Goal: Task Accomplishment & Management: Manage account settings

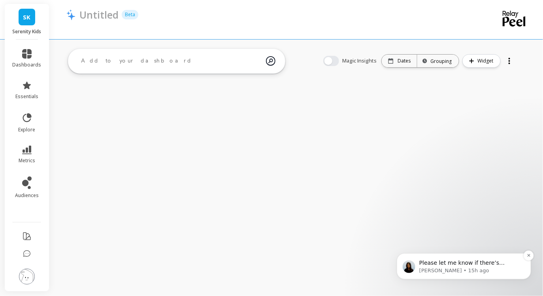
click at [434, 265] on span "Please let me know if there’s anything else I can assist you with in the meanti…" at bounding box center [466, 270] width 95 height 22
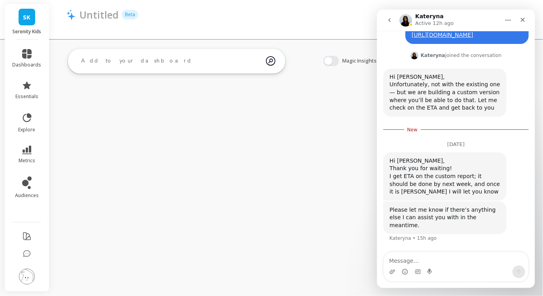
scroll to position [81, 0]
click at [450, 265] on textarea "Message…" at bounding box center [456, 258] width 145 height 13
type textarea "Thanks, [PERSON_NAME]!"
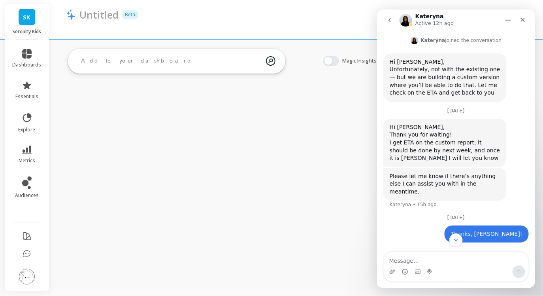
scroll to position [88, 0]
click at [25, 270] on img at bounding box center [27, 277] width 16 height 16
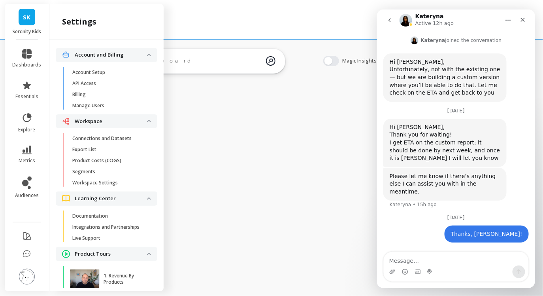
scroll to position [69, 0]
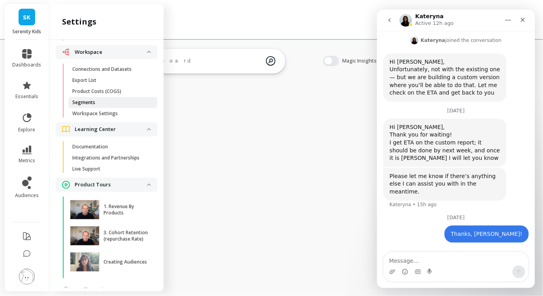
click at [102, 101] on span "Segments" at bounding box center [110, 102] width 76 height 6
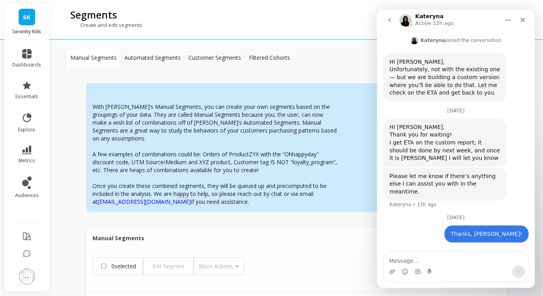
scroll to position [40, 0]
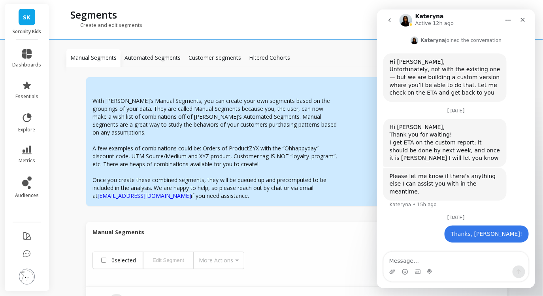
click at [208, 57] on p "Customer Segments" at bounding box center [215, 58] width 53 height 8
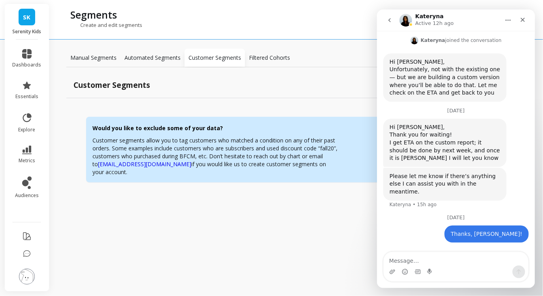
scroll to position [0, 0]
click at [523, 21] on icon "Close" at bounding box center [523, 19] width 6 height 6
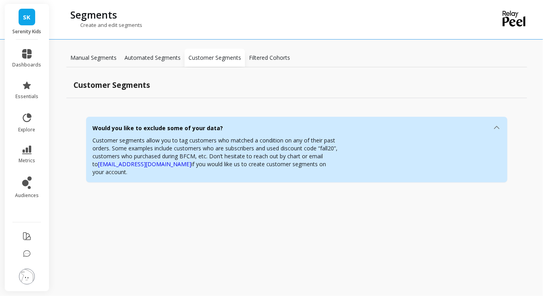
scroll to position [96, 0]
click at [498, 125] on icon at bounding box center [497, 127] width 9 height 9
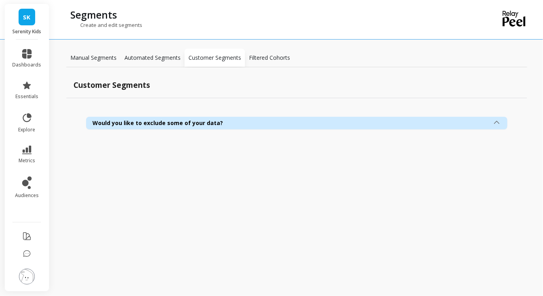
click at [499, 123] on icon at bounding box center [497, 122] width 6 height 3
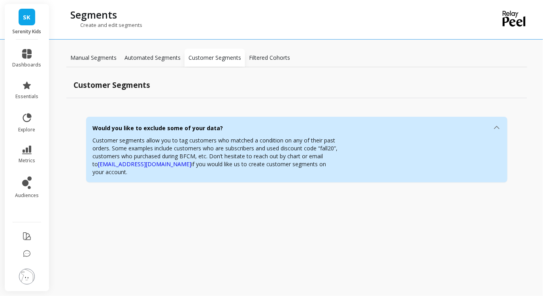
click at [108, 57] on p "Manual Segments" at bounding box center [93, 58] width 46 height 8
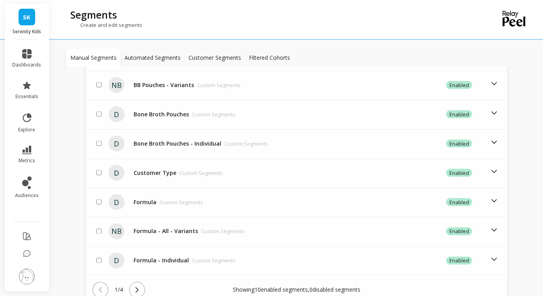
scroll to position [372, 0]
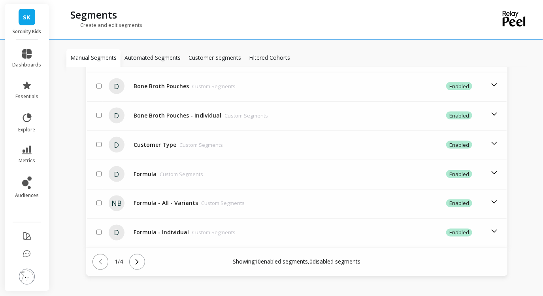
click at [136, 257] on icon at bounding box center [137, 261] width 9 height 9
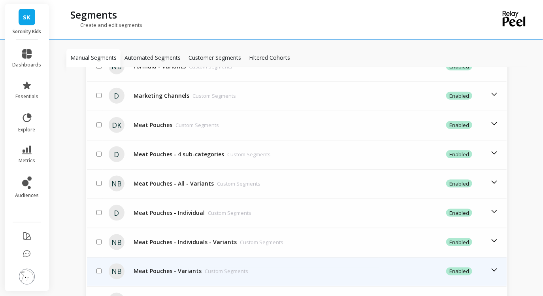
scroll to position [298, 0]
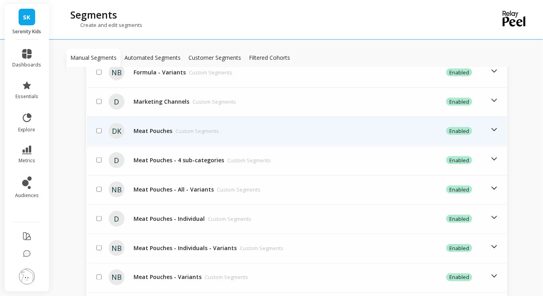
click at [496, 128] on icon at bounding box center [495, 129] width 6 height 3
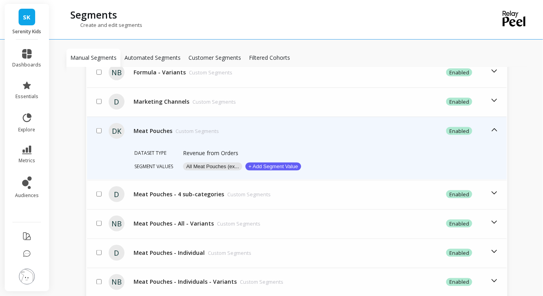
click at [216, 163] on button "All Meat Pouches (ex..." at bounding box center [212, 167] width 59 height 8
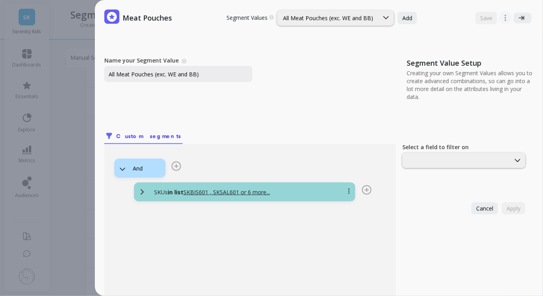
click at [295, 197] on div "SKUs in list SKBIS601 , SKSAL601 or 6 more..." at bounding box center [244, 191] width 221 height 19
click at [257, 192] on u "SKBIS601 , SKSAL601 or 6 more..." at bounding box center [227, 192] width 87 height 8
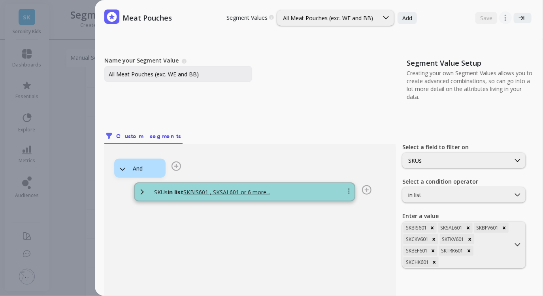
click at [170, 176] on div at bounding box center [171, 170] width 19 height 14
click at [489, 258] on div at bounding box center [475, 262] width 69 height 8
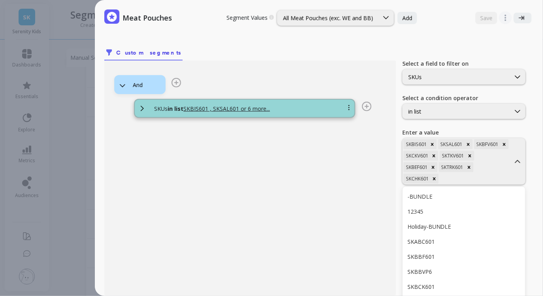
type input "SKBFV601"
paste input "SKCKV601"
type input "SKCKV601"
paste input "SKTKV601"
type input "SKTKV601"
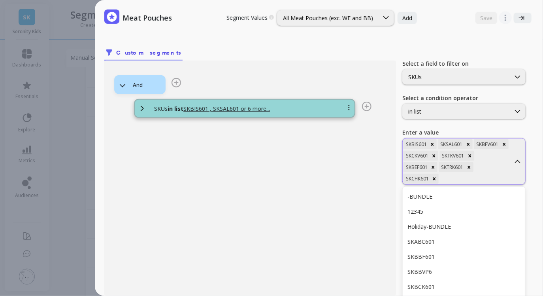
paste input "SKSAL601"
type input "SKSAL601"
paste input "SKBEF601"
type input "SKBEF601"
paste input "SKCHK601"
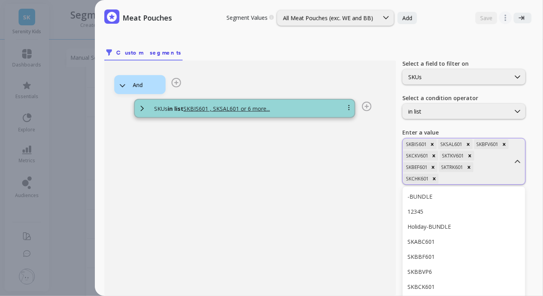
type input "SKCHK601"
paste input "SKTRK601"
type input "SKTRK601"
paste input "SKBIS601"
type input "SKBIS601"
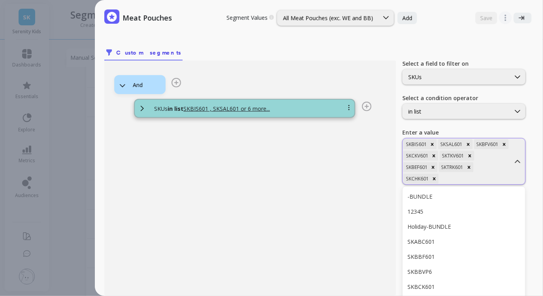
paste input "SKBCK601"
type input "SKBCK601"
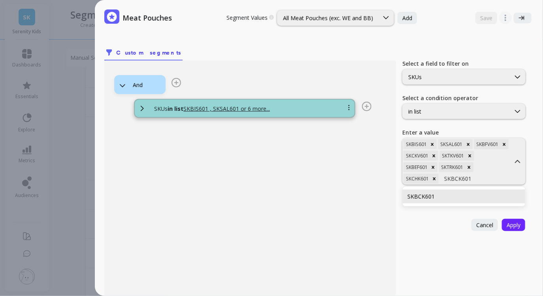
click at [471, 195] on div "SKBCK601" at bounding box center [464, 197] width 113 height 8
click at [488, 178] on div at bounding box center [493, 179] width 32 height 8
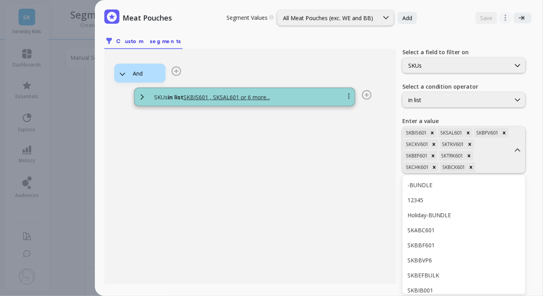
type input "SKBBF601"
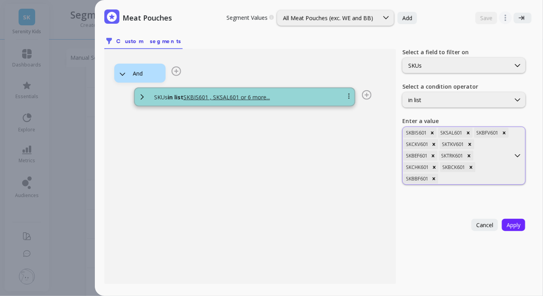
click at [490, 175] on div at bounding box center [475, 179] width 70 height 8
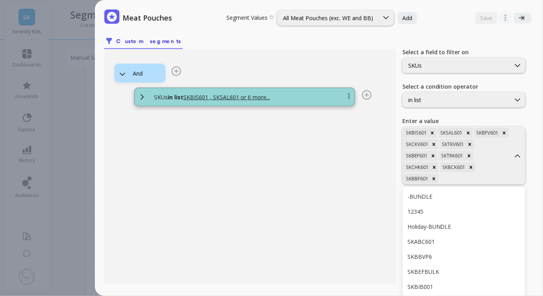
type input "SKBTK601"
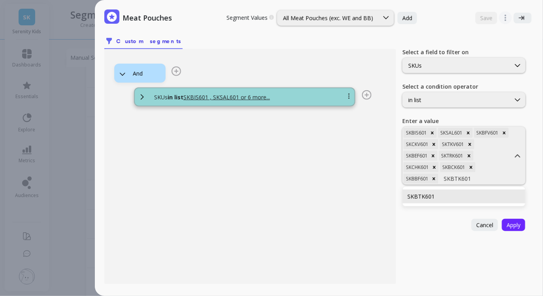
click at [456, 193] on div "SKBTK601" at bounding box center [464, 197] width 113 height 8
click at [477, 177] on div at bounding box center [493, 179] width 33 height 8
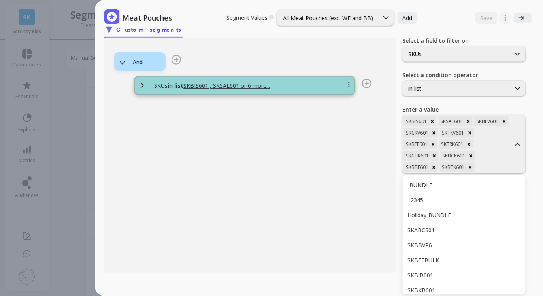
type input "SKABC601"
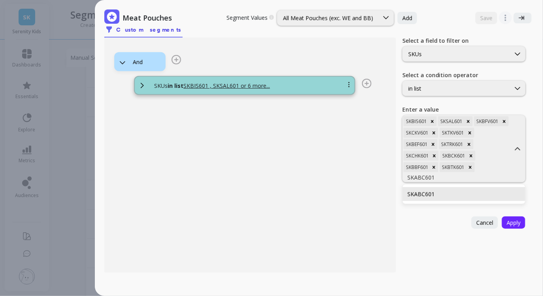
click at [448, 190] on div "SKABC601" at bounding box center [464, 194] width 113 height 8
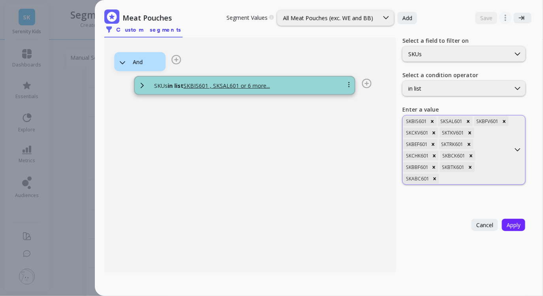
click at [498, 175] on div at bounding box center [475, 179] width 69 height 8
type input "SKBKB601"
click at [483, 223] on span "Cancel" at bounding box center [485, 225] width 17 height 8
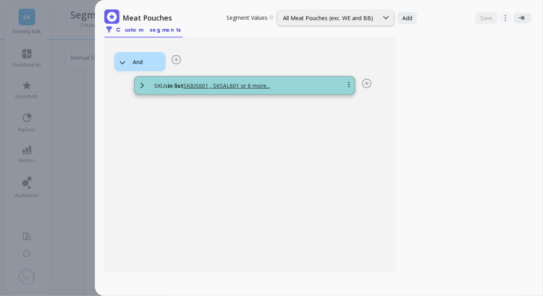
scroll to position [0, 0]
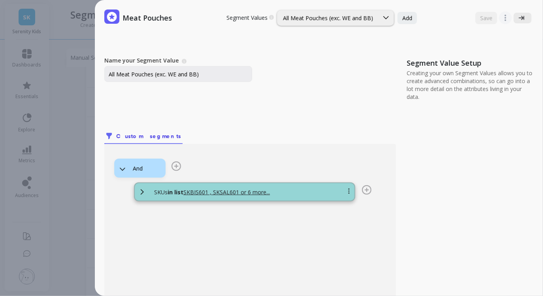
click at [520, 18] on icon at bounding box center [522, 18] width 6 height 4
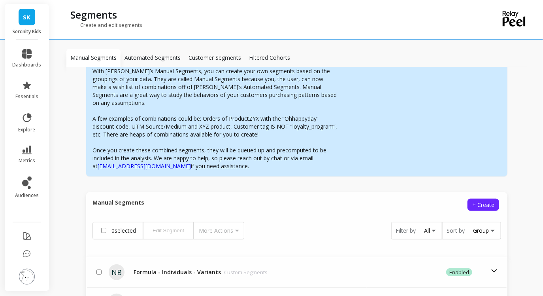
scroll to position [68, 0]
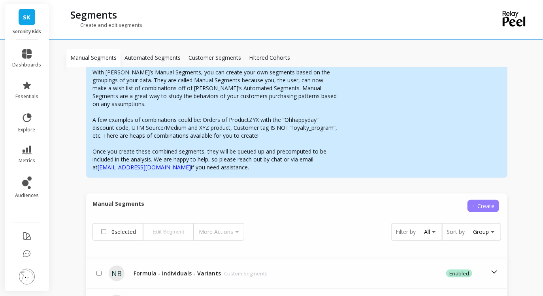
click at [478, 202] on span "+ Create" at bounding box center [484, 206] width 22 height 8
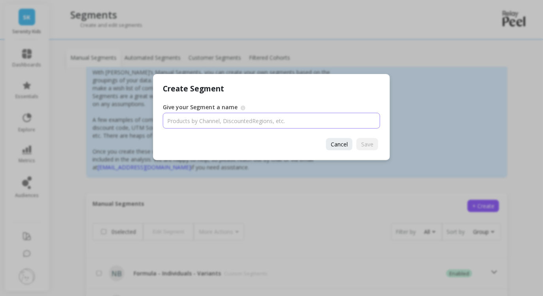
click at [252, 119] on input "Give your Segment a name" at bounding box center [272, 121] width 218 height 16
type input "Meats"
click at [371, 148] on button "Save" at bounding box center [368, 144] width 22 height 12
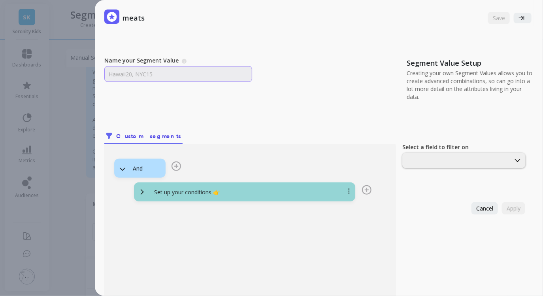
click at [168, 76] on input "Name your Segment Value" at bounding box center [178, 74] width 148 height 16
type input "All Meats,"
type input "A"
type input "<"
type input "Meats (single variant)"
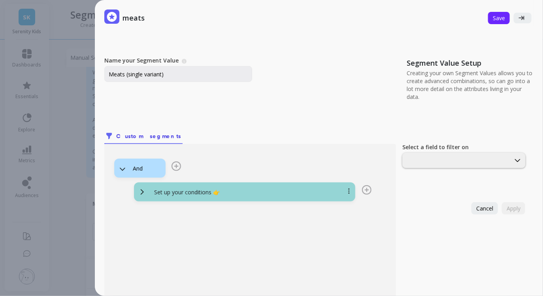
click at [161, 190] on p "Set up your conditions 👉" at bounding box center [187, 192] width 66 height 8
click at [173, 192] on p "Set up your conditions 👉" at bounding box center [187, 192] width 66 height 8
click at [140, 195] on icon at bounding box center [142, 191] width 9 height 9
click at [365, 191] on icon at bounding box center [366, 189] width 9 height 9
click at [264, 197] on div "Set up your conditions 👉" at bounding box center [244, 191] width 221 height 19
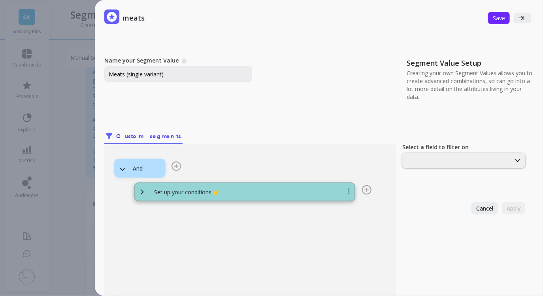
click at [218, 193] on p "Set up your conditions 👉" at bounding box center [187, 192] width 66 height 8
click at [149, 159] on div "And" at bounding box center [139, 168] width 51 height 19
click at [141, 134] on span "Custom segments" at bounding box center [148, 136] width 65 height 8
click at [144, 174] on div "And" at bounding box center [139, 168] width 51 height 19
click at [140, 170] on div "And" at bounding box center [144, 169] width 23 height 8
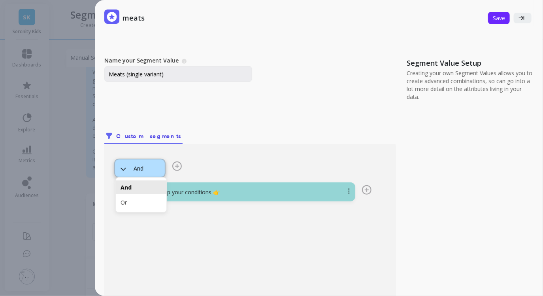
click at [140, 170] on div "And" at bounding box center [144, 169] width 21 height 8
click at [179, 166] on icon at bounding box center [176, 165] width 9 height 9
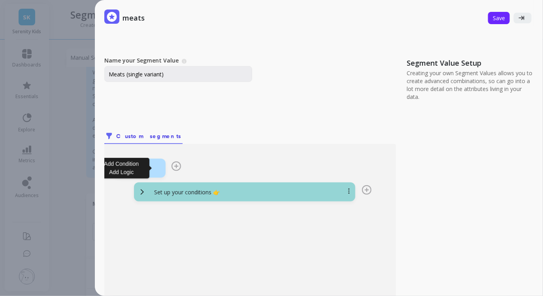
click at [181, 194] on p "Set up your conditions 👉" at bounding box center [187, 192] width 66 height 8
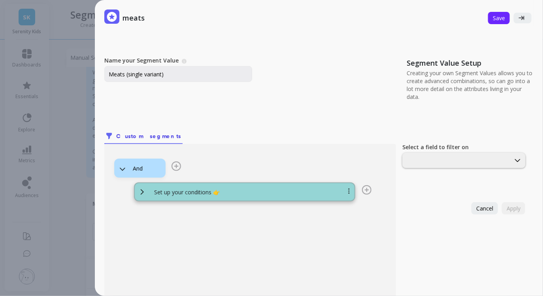
click at [475, 152] on div "Select a field to filter on" at bounding box center [465, 155] width 125 height 25
click at [469, 159] on div at bounding box center [457, 161] width 106 height 8
type input "sku"
click at [471, 176] on div "SKUs" at bounding box center [464, 180] width 113 height 8
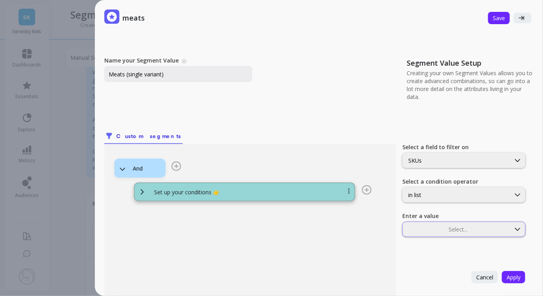
click at [420, 229] on div at bounding box center [457, 229] width 106 height 8
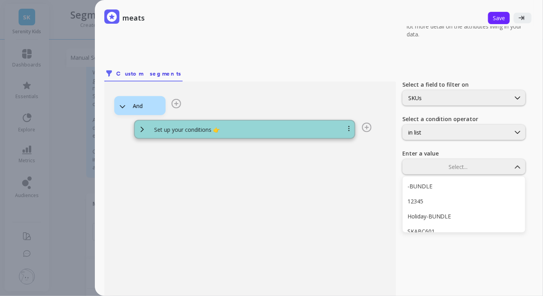
scroll to position [63, 0]
paste input "SKBFV601 SKCKV601 SKTKV601 SKSAL601 SKBEF601 SKCHK601 SKTRK601 SKBIS601 SKBCK60…"
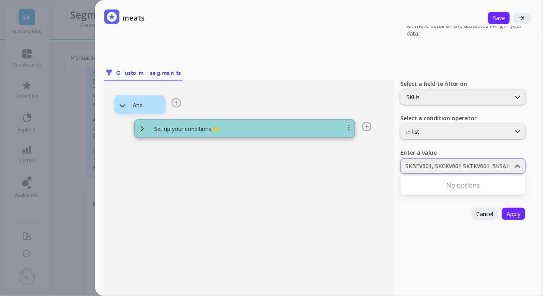
scroll to position [0, 371]
type input "SKBFV601"
click at [473, 164] on div at bounding box center [475, 166] width 70 height 8
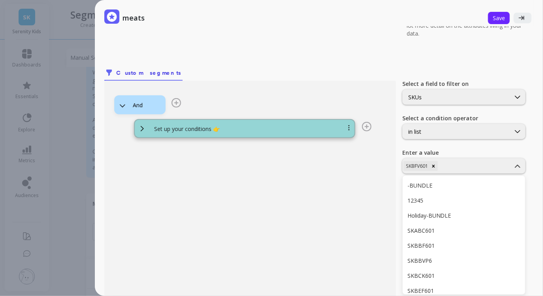
type input "SKCKV601"
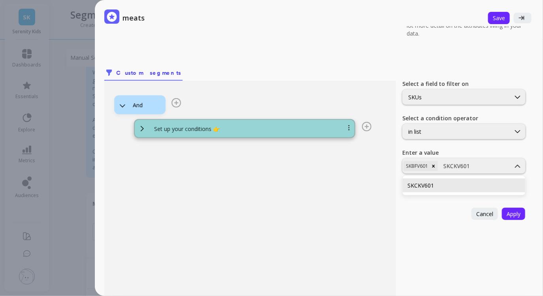
click at [437, 183] on div "SKCKV601" at bounding box center [464, 186] width 113 height 8
click at [486, 167] on div at bounding box center [493, 166] width 34 height 8
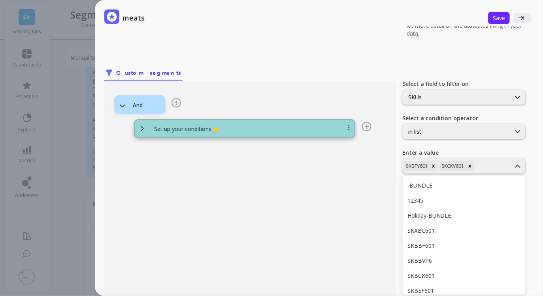
type input "SKTKV601"
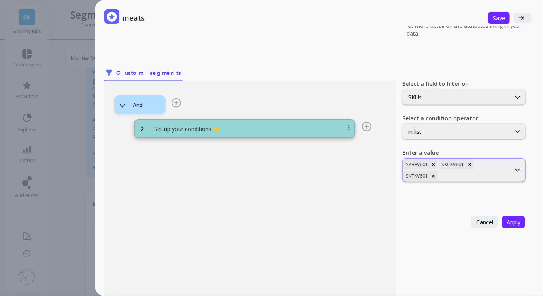
click at [464, 173] on div at bounding box center [475, 176] width 70 height 8
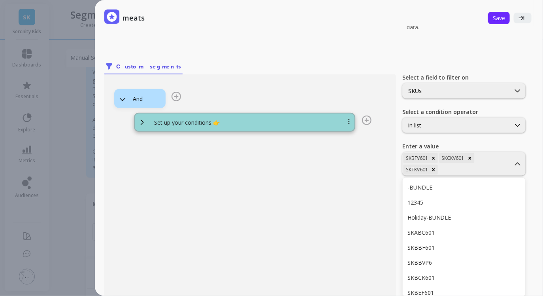
type input "SKSAL601"
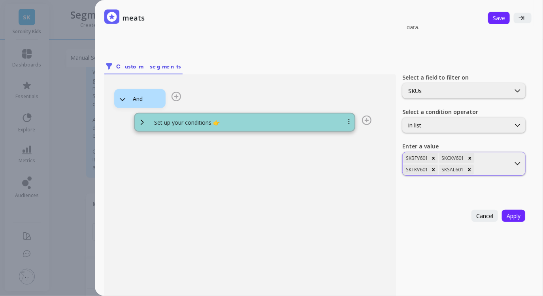
click at [476, 171] on div at bounding box center [493, 170] width 34 height 8
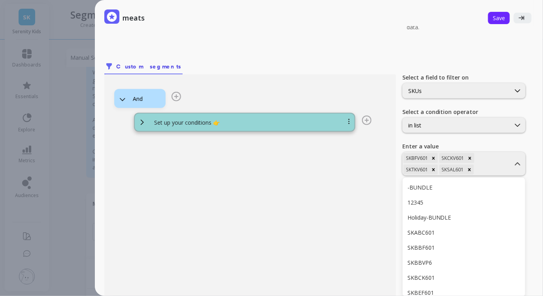
scroll to position [72, 0]
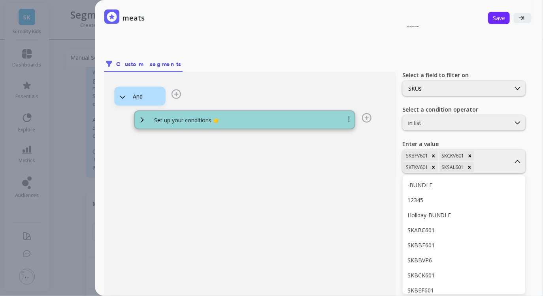
type input "SKBEF601"
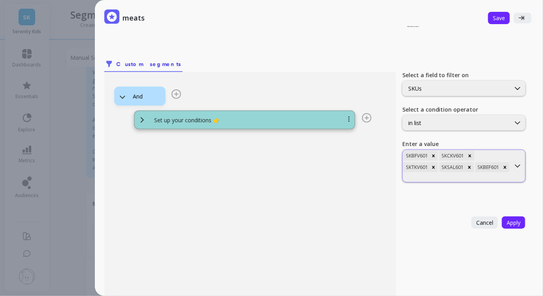
click at [492, 174] on div at bounding box center [457, 178] width 106 height 8
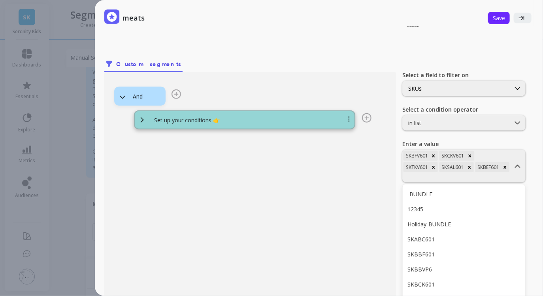
type input "SKCHK601"
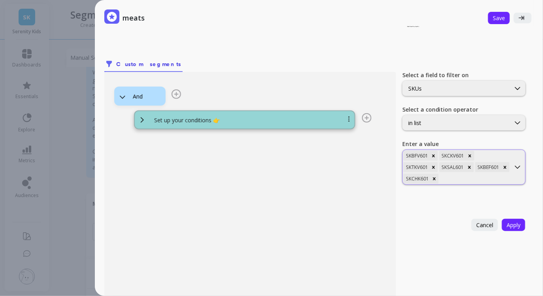
click at [471, 181] on div at bounding box center [475, 179] width 69 height 8
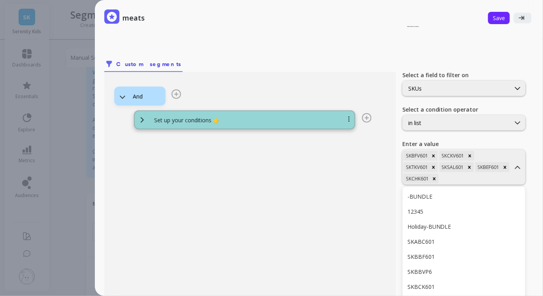
scroll to position [83, 0]
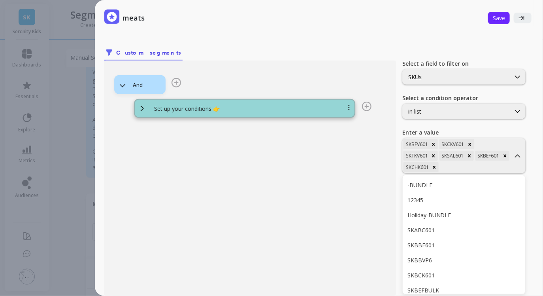
type input "SKTRK601"
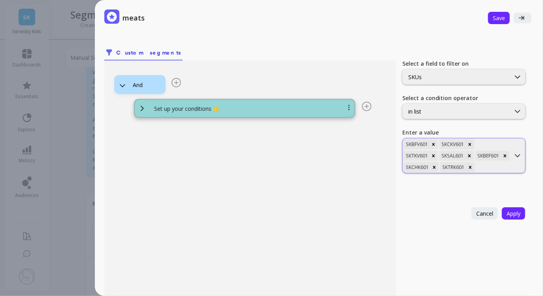
click at [501, 163] on div at bounding box center [493, 167] width 33 height 8
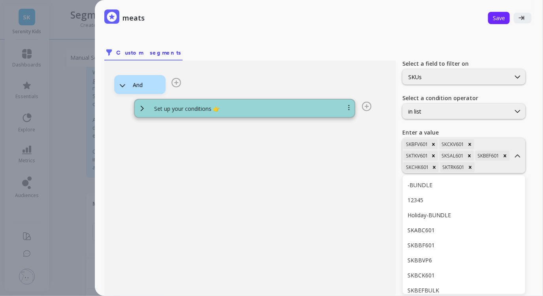
type input "SKBIS601"
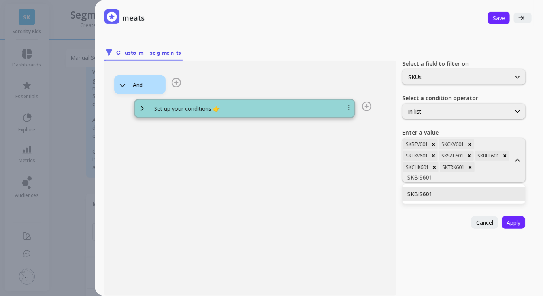
click at [435, 197] on div "SKBIS601" at bounding box center [464, 194] width 113 height 8
click at [488, 179] on div at bounding box center [457, 178] width 106 height 8
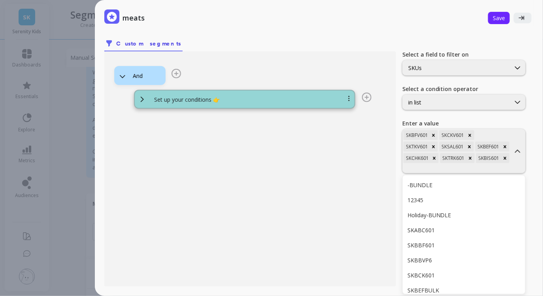
type input "SKABC601"
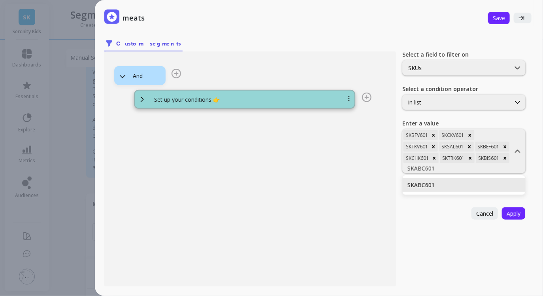
click at [447, 183] on div "SKABC601" at bounding box center [464, 185] width 113 height 8
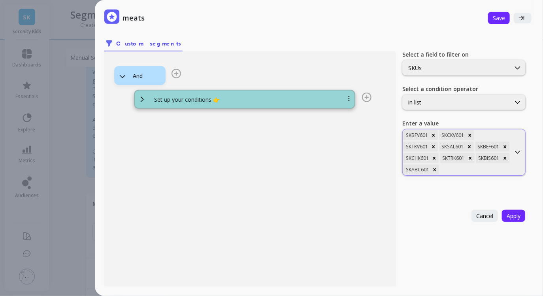
click at [483, 169] on div at bounding box center [475, 170] width 69 height 8
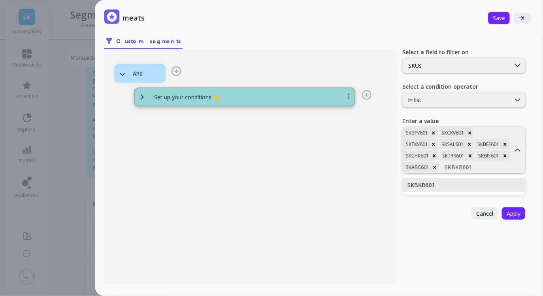
click at [461, 182] on div "SKBKB601" at bounding box center [464, 185] width 113 height 8
click at [504, 168] on div at bounding box center [494, 167] width 32 height 8
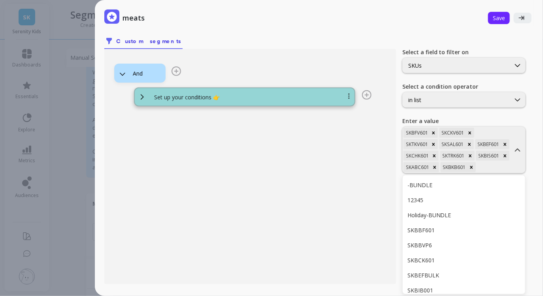
type input "SKMCS601"
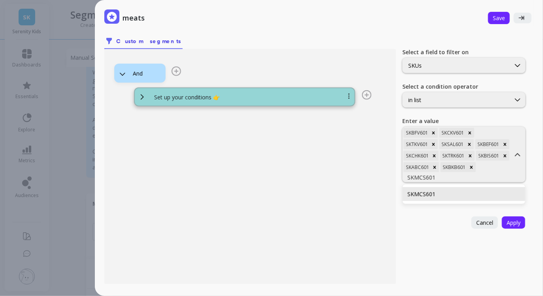
click at [437, 193] on div "SKMCS601" at bounding box center [464, 194] width 113 height 8
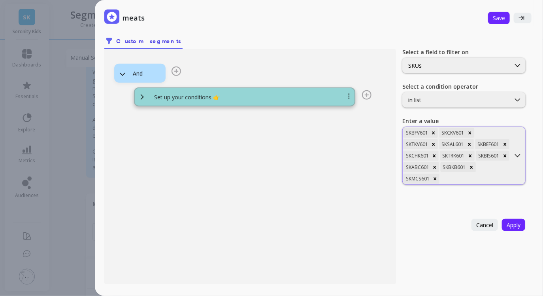
click at [465, 178] on div at bounding box center [475, 179] width 68 height 8
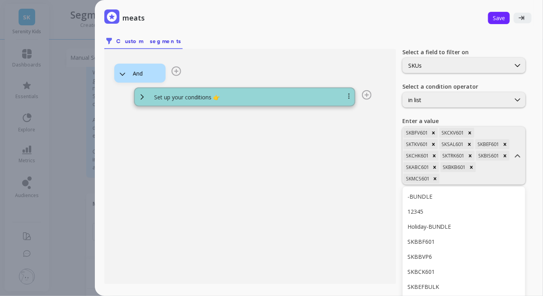
scroll to position [106, 0]
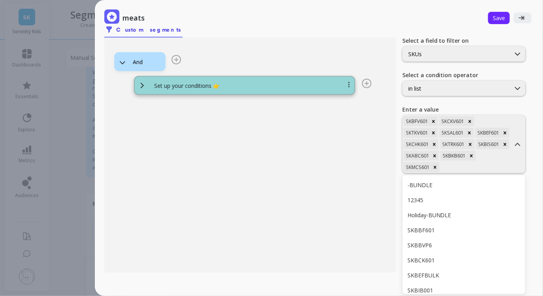
type input "SKCTM601"
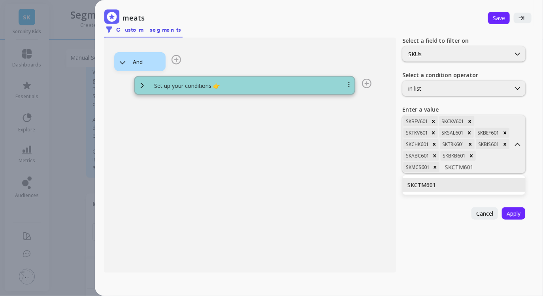
click at [429, 188] on div "SKCTM601" at bounding box center [464, 185] width 113 height 8
click at [500, 159] on div "SKBFV601 SKCKV601 SKTKV601 SKSAL601 SKBEF601 SKCHK601 SKTRK601 SKBIS601 SKABC60…" at bounding box center [457, 143] width 108 height 57
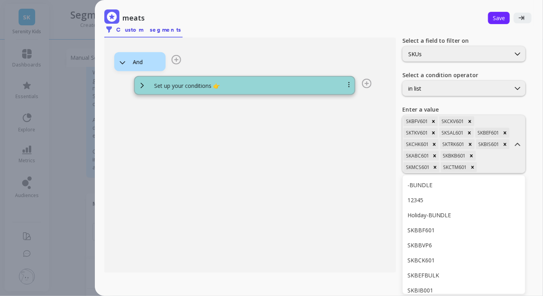
type input "SKTCC601"
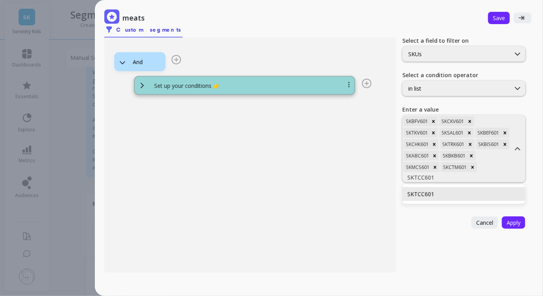
click at [446, 190] on div "SKTCC601" at bounding box center [464, 194] width 113 height 8
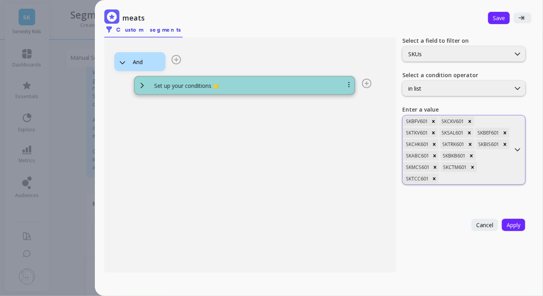
click at [499, 175] on div at bounding box center [475, 179] width 69 height 8
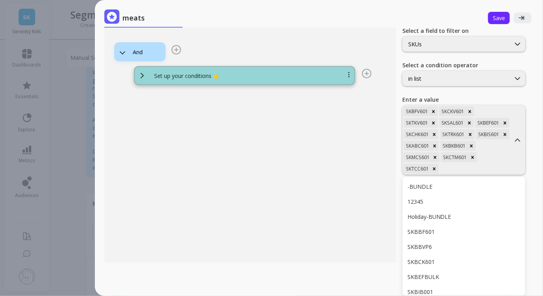
type input "SKJST601"
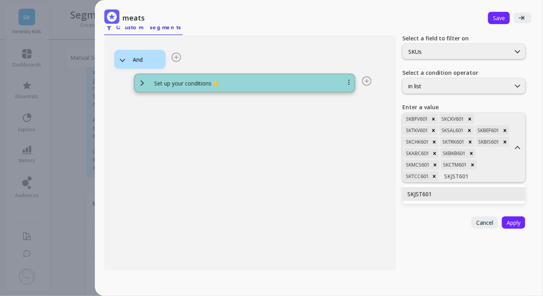
click at [446, 196] on div "SKJST601" at bounding box center [464, 194] width 113 height 8
click at [515, 219] on span "Apply" at bounding box center [514, 223] width 14 height 8
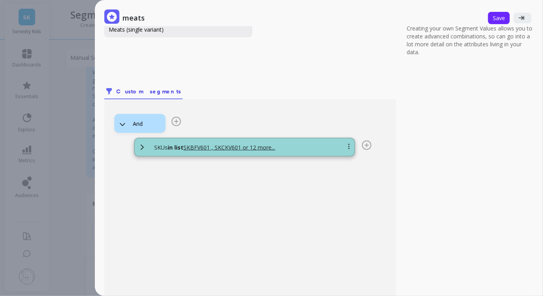
scroll to position [0, 0]
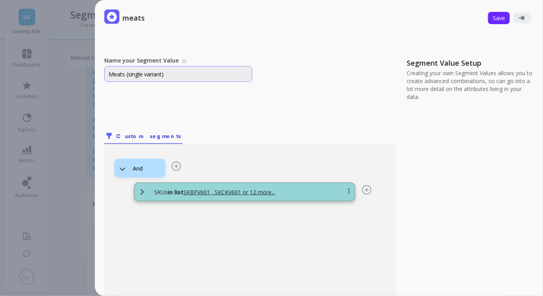
click at [162, 74] on input "Meats (single variant)" at bounding box center [178, 74] width 148 height 16
type input "Meats (single flavours)"
click at [350, 122] on div "Name your Segment Value A Segment Value describes the unique segment/filter you…" at bounding box center [318, 200] width 429 height 286
click at [500, 20] on span "Save" at bounding box center [499, 18] width 12 height 8
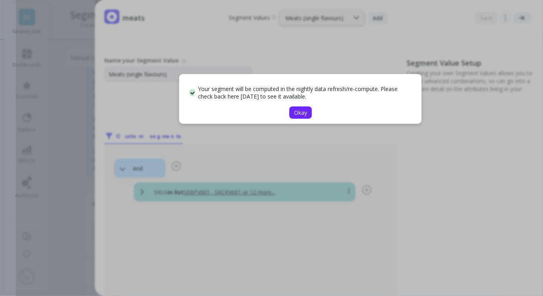
click at [303, 112] on span "Okay" at bounding box center [300, 113] width 13 height 8
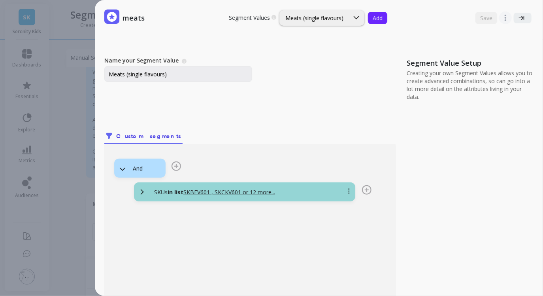
click at [378, 20] on span "Add" at bounding box center [378, 18] width 10 height 8
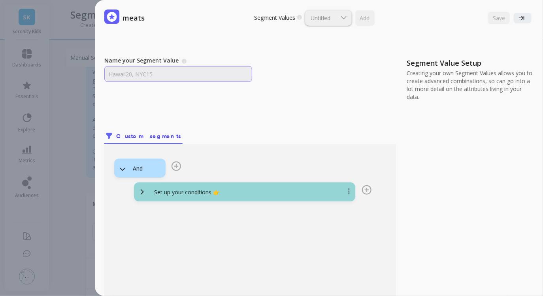
click at [171, 72] on input "Name your Segment Value" at bounding box center [178, 74] width 148 height 16
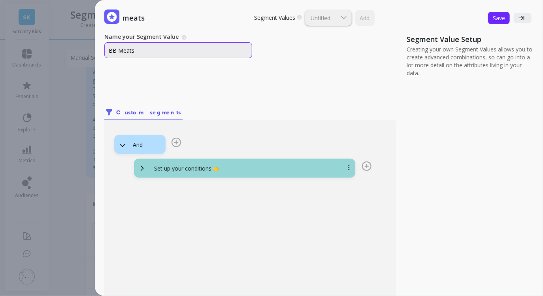
scroll to position [30, 0]
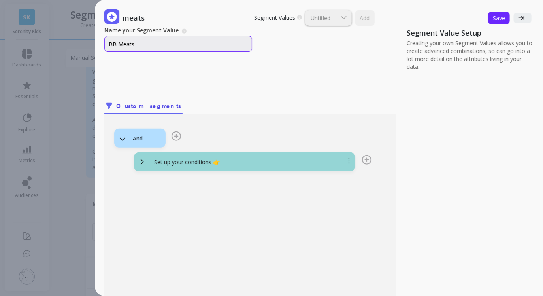
type input "BB Meats"
click at [235, 158] on div "Set up your conditions 👉" at bounding box center [254, 162] width 213 height 8
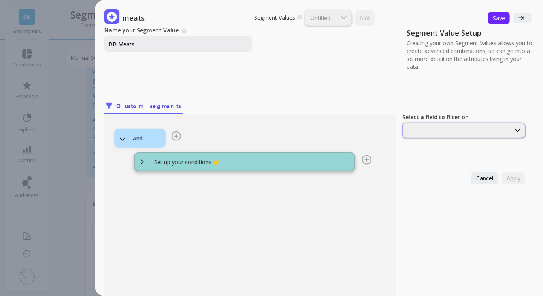
click at [456, 126] on div at bounding box center [457, 130] width 108 height 9
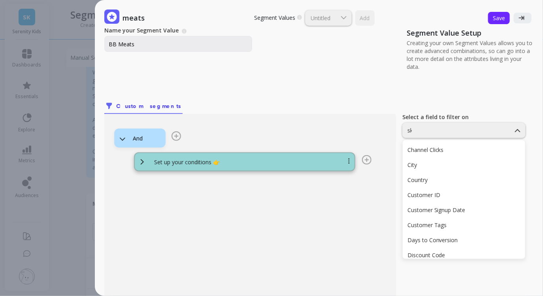
type input "sku"
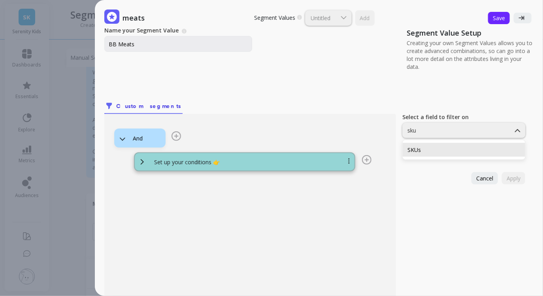
click at [445, 143] on div "SKUs" at bounding box center [464, 150] width 123 height 14
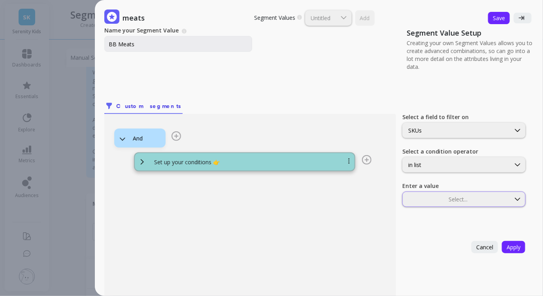
click at [450, 194] on div "Select..." at bounding box center [464, 198] width 123 height 15
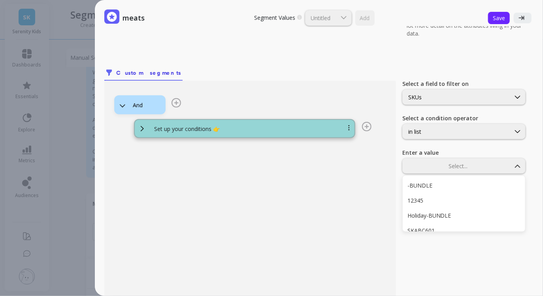
type input "SKBCK601"
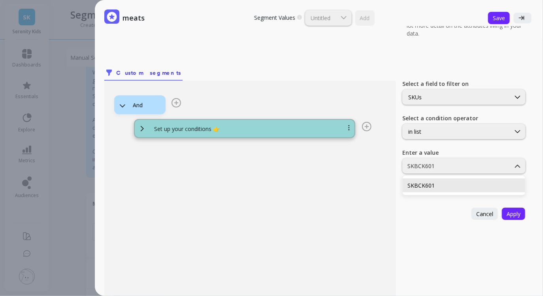
click at [427, 186] on div "SKBCK601" at bounding box center [464, 186] width 113 height 8
click at [479, 163] on div at bounding box center [475, 166] width 69 height 8
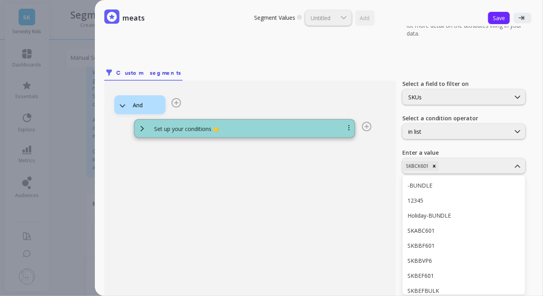
type input "SKBBF601"
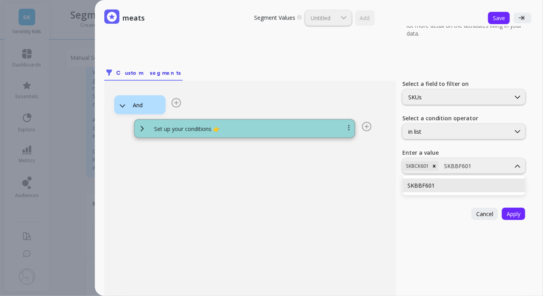
click at [447, 179] on div "SKBBF601" at bounding box center [464, 185] width 123 height 14
click at [486, 164] on div at bounding box center [493, 166] width 33 height 8
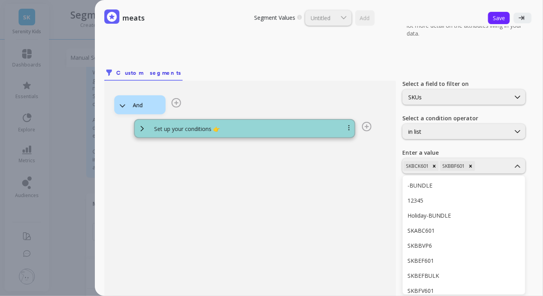
type input "SKBTK601"
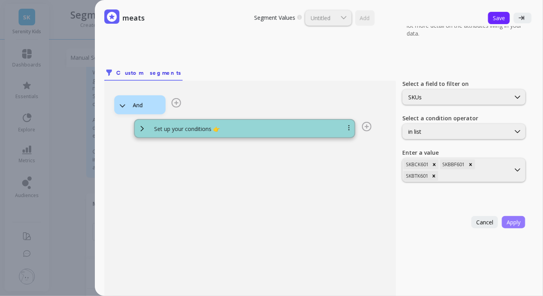
click at [511, 221] on span "Apply" at bounding box center [514, 222] width 14 height 8
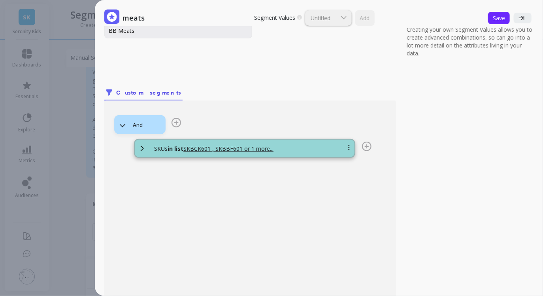
scroll to position [0, 0]
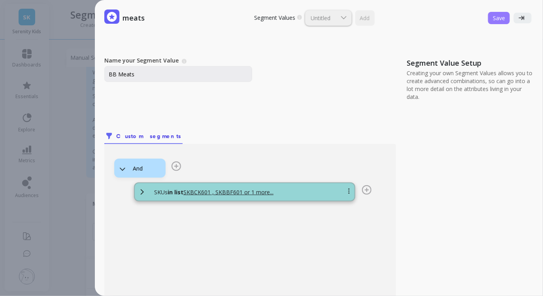
click at [503, 19] on span "Save" at bounding box center [499, 18] width 12 height 8
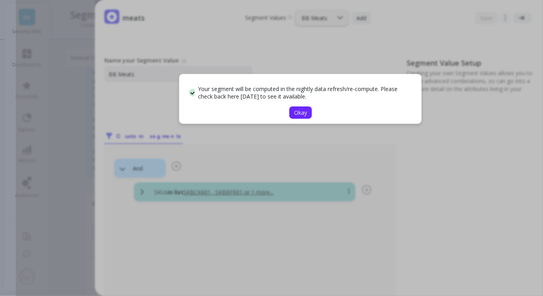
click at [305, 114] on span "Okay" at bounding box center [300, 113] width 13 height 8
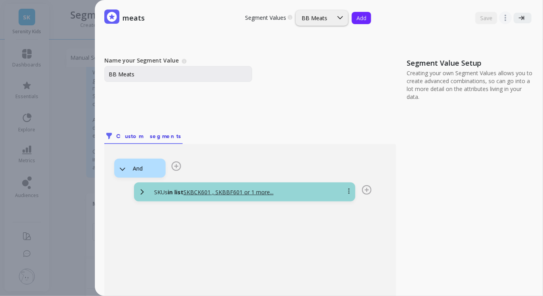
click at [358, 18] on span "Add" at bounding box center [362, 18] width 10 height 8
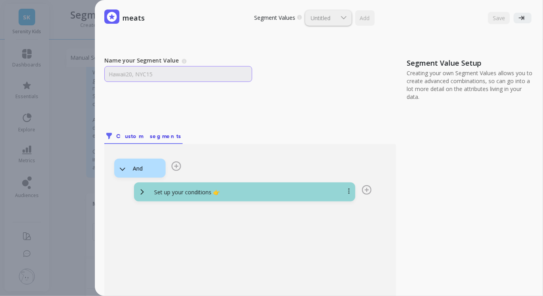
click at [166, 74] on input "Name your Segment Value" at bounding box center [178, 74] width 148 height 16
type input "Veggies (single flavours)"
click at [248, 197] on div "Set up your conditions 👉" at bounding box center [244, 191] width 221 height 19
click at [250, 193] on div "Set up your conditions 👉" at bounding box center [254, 192] width 213 height 8
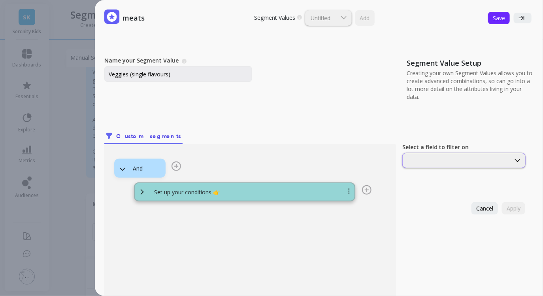
click at [426, 159] on div at bounding box center [457, 161] width 106 height 8
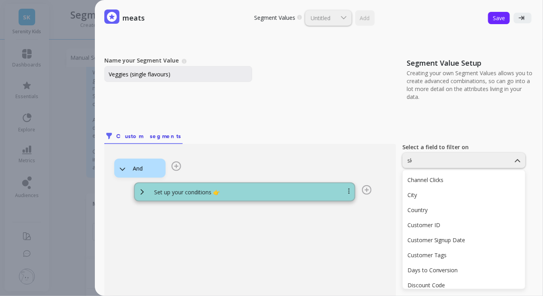
type input "sku"
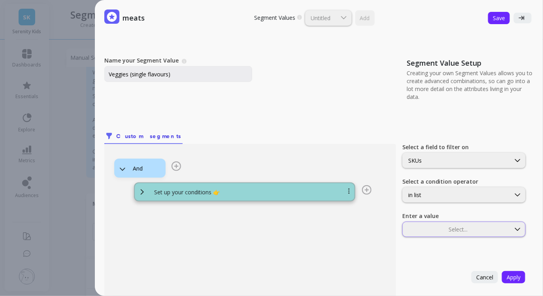
click at [426, 227] on div at bounding box center [457, 229] width 106 height 8
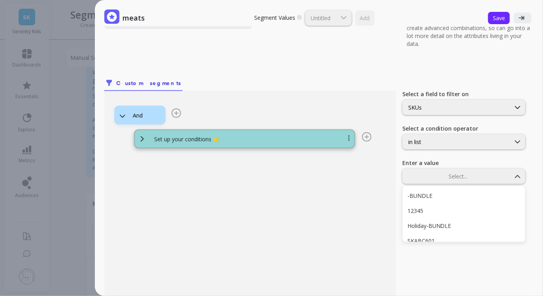
scroll to position [56, 0]
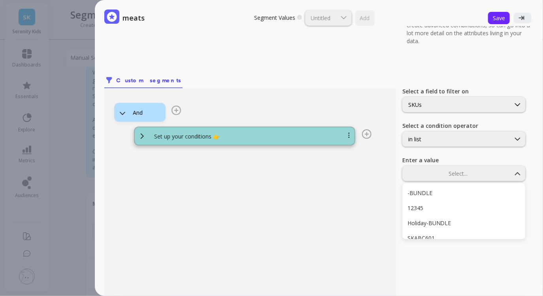
click at [356, 172] on div "And Set up your conditions 👉" at bounding box center [250, 205] width 292 height 235
click at [447, 172] on div at bounding box center [457, 174] width 106 height 8
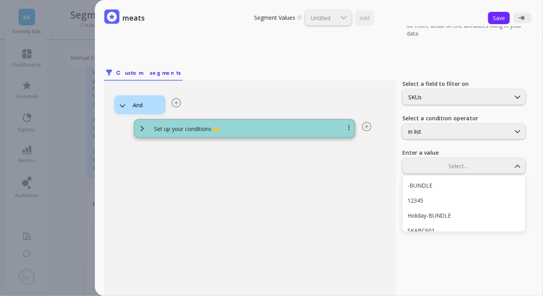
type input "SKCSP601"
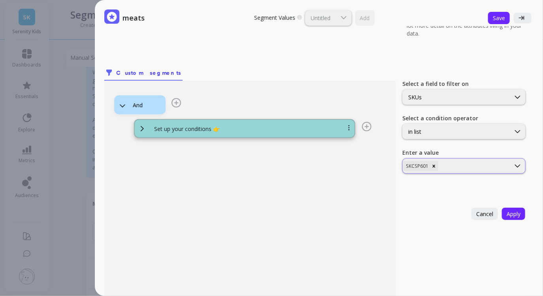
click at [452, 162] on div at bounding box center [475, 166] width 70 height 8
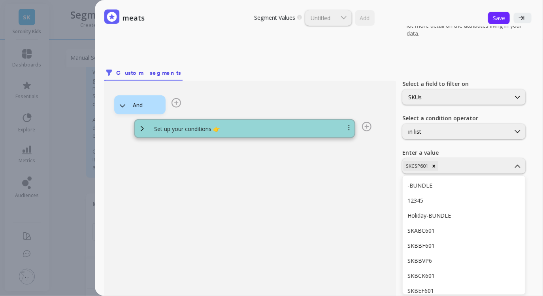
type input "SKCAR601"
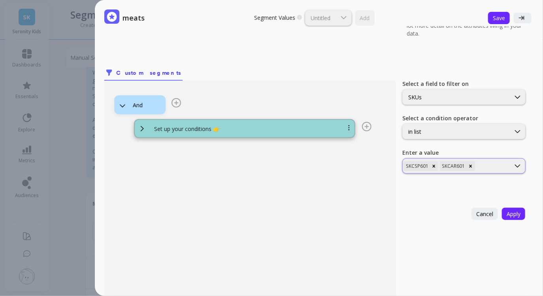
click at [493, 165] on div at bounding box center [493, 166] width 33 height 8
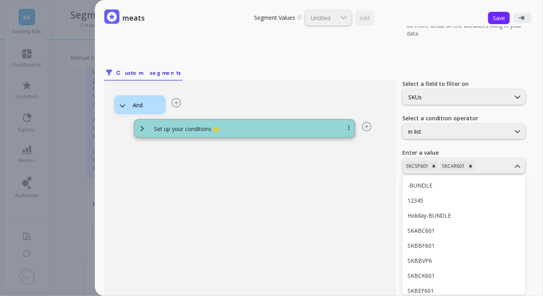
type input "SKPSW601"
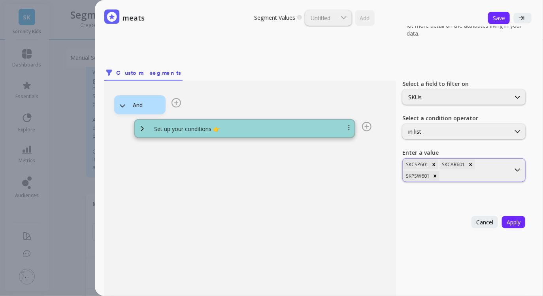
click at [473, 177] on div at bounding box center [475, 176] width 68 height 8
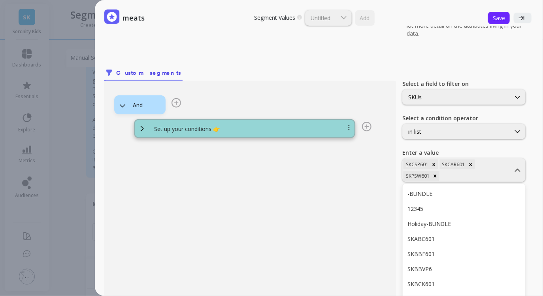
scroll to position [72, 0]
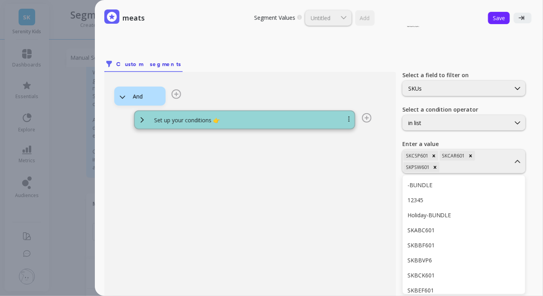
type input "SKROO601"
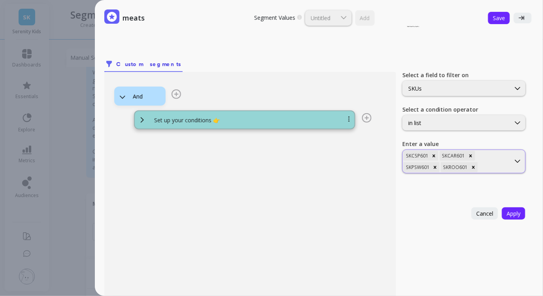
click at [493, 163] on div "SKCSP601 SKCAR601 SKPSW601 SKROO601" at bounding box center [457, 161] width 108 height 23
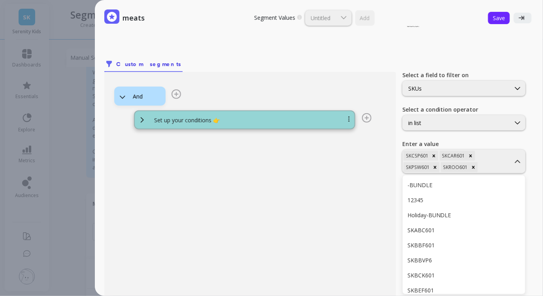
type input "SKSWT601"
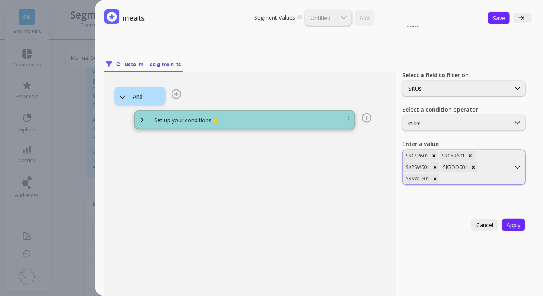
click at [490, 175] on div at bounding box center [475, 179] width 68 height 8
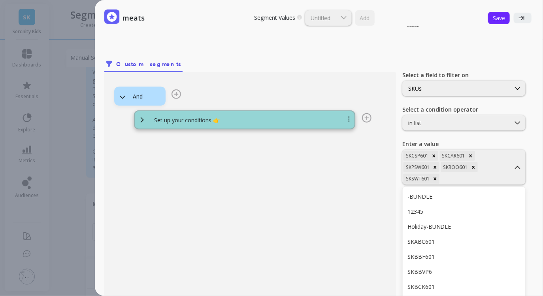
scroll to position [83, 0]
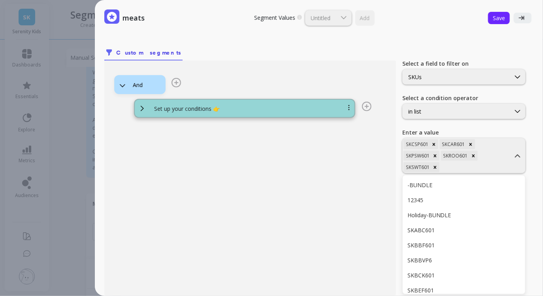
type input "SKSQU601"
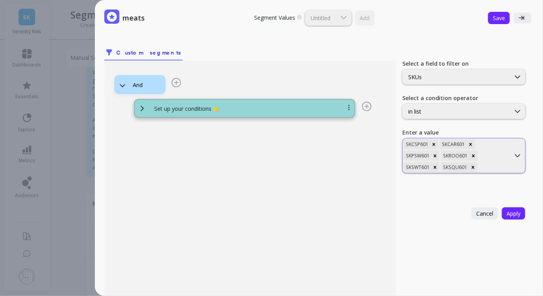
click at [493, 165] on div at bounding box center [494, 167] width 30 height 8
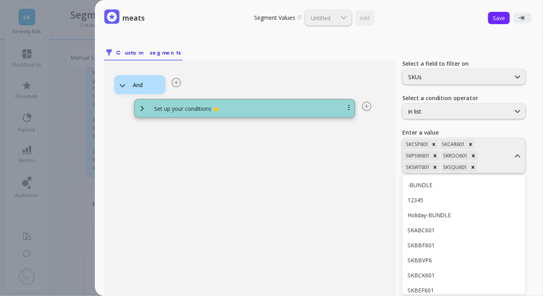
type input "SKBUT601"
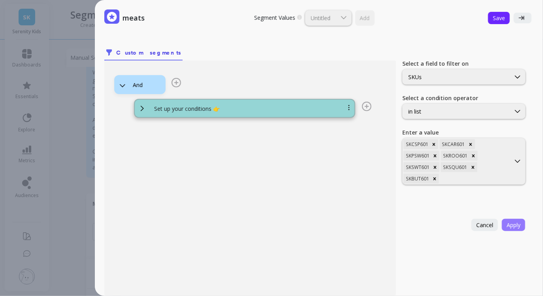
click at [513, 226] on span "Apply" at bounding box center [514, 225] width 14 height 8
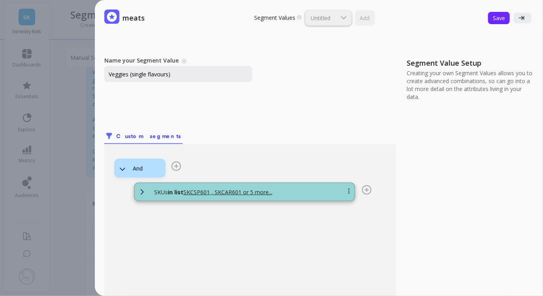
scroll to position [0, 0]
click at [504, 16] on span "Save" at bounding box center [499, 18] width 12 height 8
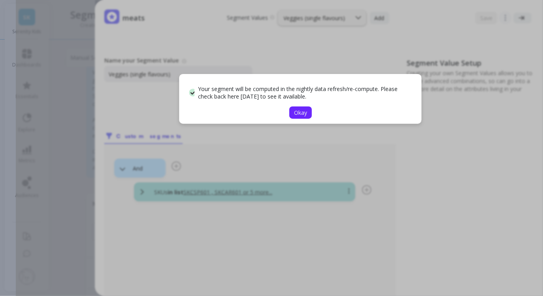
click at [303, 116] on span "Okay" at bounding box center [300, 113] width 13 height 8
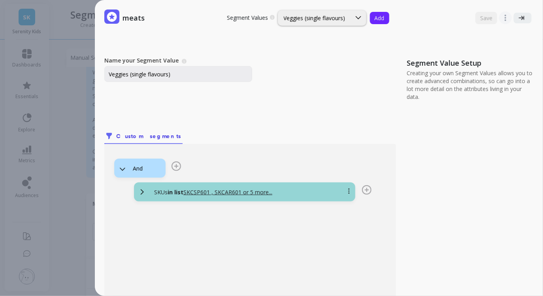
click at [382, 22] on button "Add" at bounding box center [379, 18] width 19 height 12
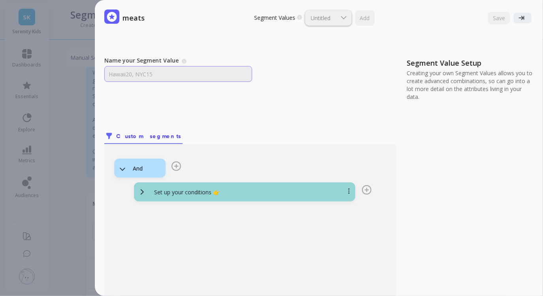
click at [176, 76] on input "Name your Segment Value" at bounding box center [178, 74] width 148 height 16
type input "VP pouches"
click at [291, 185] on div "Set up your conditions 👉" at bounding box center [244, 191] width 221 height 19
click at [287, 189] on div "Set up your conditions 👉" at bounding box center [254, 192] width 213 height 8
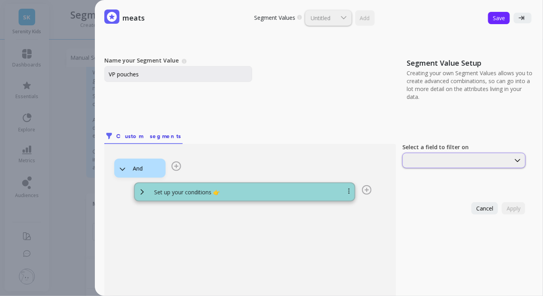
click at [445, 162] on div at bounding box center [457, 161] width 106 height 8
type input "sku"
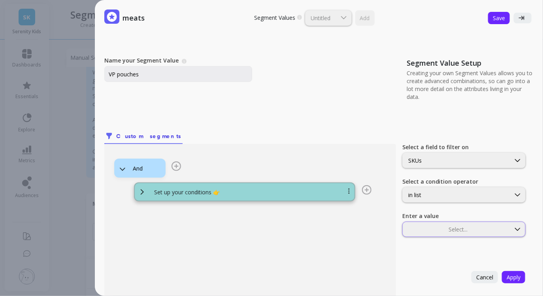
click at [431, 225] on div at bounding box center [457, 229] width 106 height 8
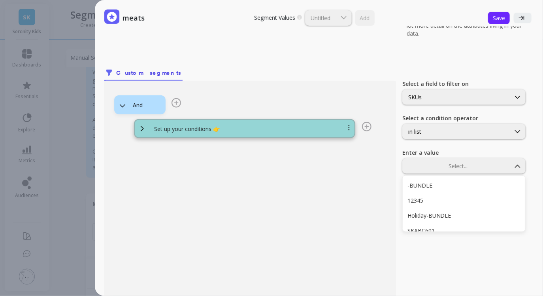
type input "SKMEATVP8"
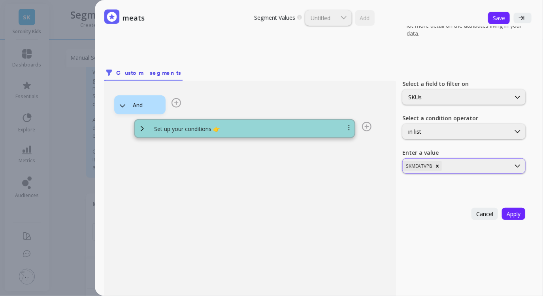
click at [462, 168] on div at bounding box center [477, 166] width 66 height 8
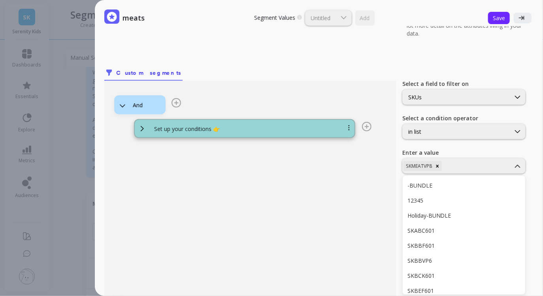
type input "SKVEGVP8"
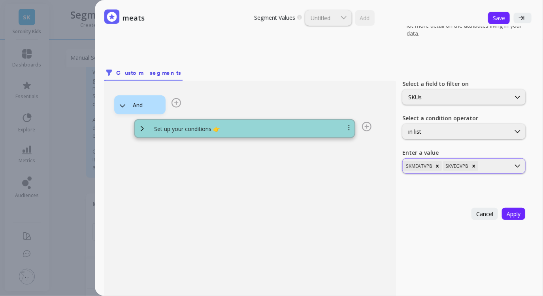
click at [501, 170] on div "SKMEATVP8 SKVEGVP8" at bounding box center [457, 165] width 108 height 11
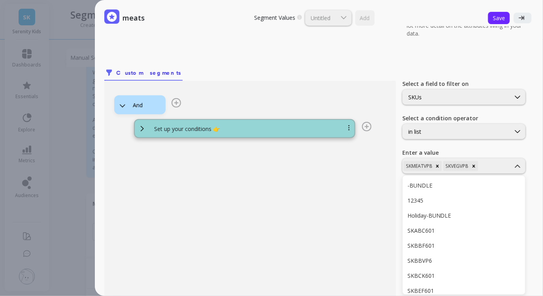
type input "SKMIXVP8"
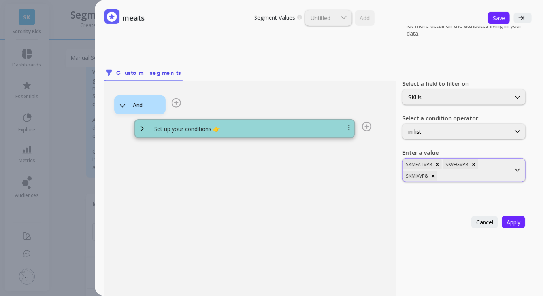
click at [486, 172] on div at bounding box center [474, 176] width 70 height 8
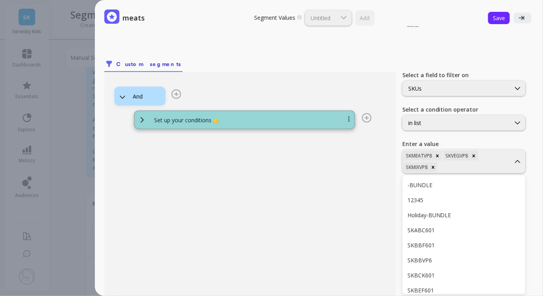
type input "SKHRBVP6"
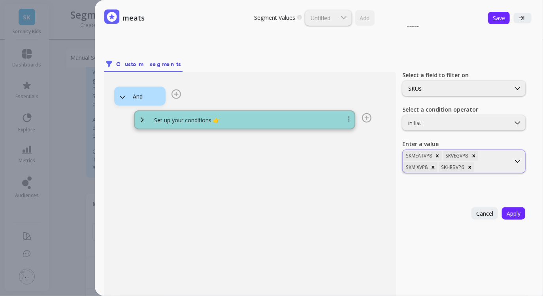
click at [501, 164] on div at bounding box center [493, 167] width 34 height 8
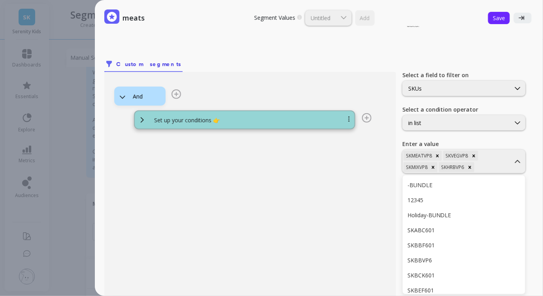
type input "SKBBVP6"
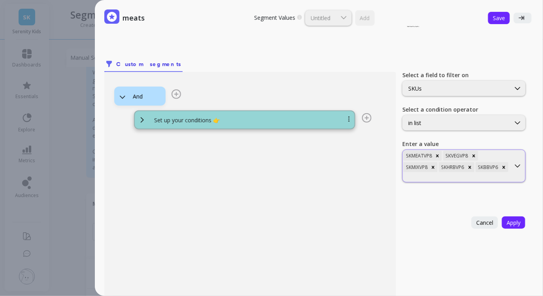
click at [486, 176] on div at bounding box center [457, 178] width 106 height 8
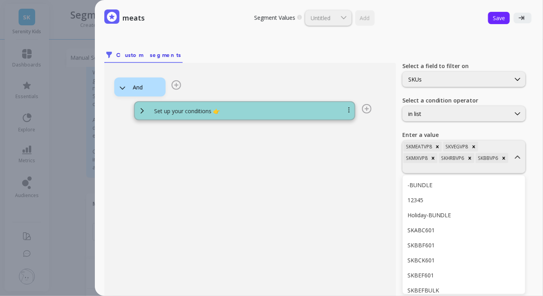
type input "SKSMOOVP8"
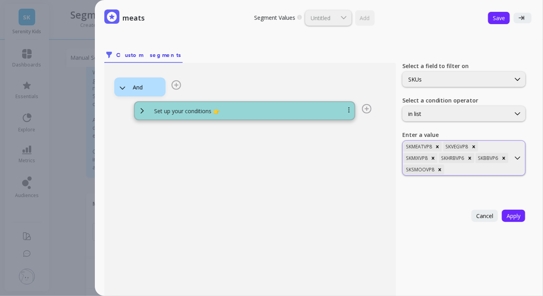
click at [463, 174] on div "SKMEATVP8 SKVEGVP8 SKMIXVP8 SKHRBVP6 SKBBVP6 SKSMOOVP8" at bounding box center [457, 158] width 108 height 34
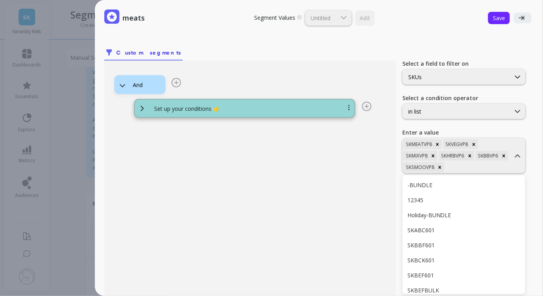
type input "SKWEVP18"
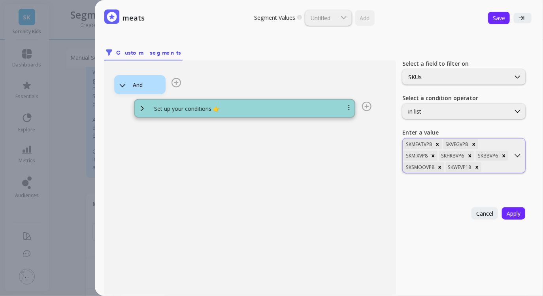
click at [490, 168] on div at bounding box center [496, 167] width 26 height 8
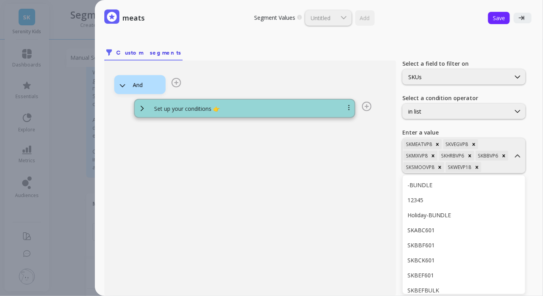
type input "SKVGVP6"
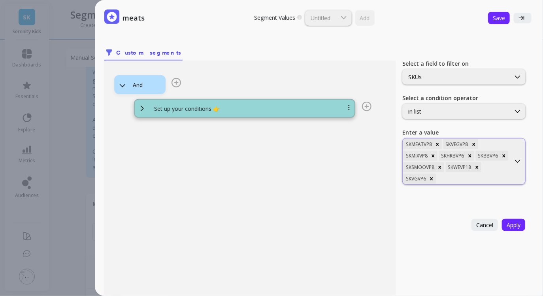
click at [480, 178] on div at bounding box center [474, 179] width 72 height 8
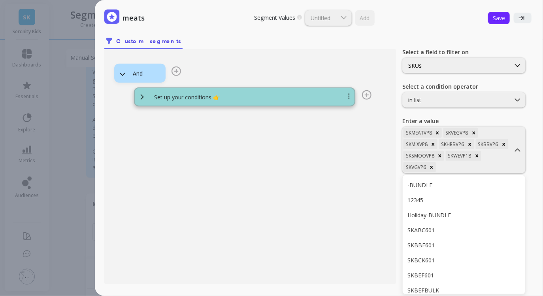
type input "SKMIXVP18"
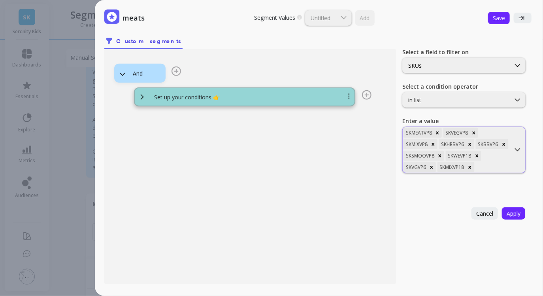
click at [495, 166] on div at bounding box center [493, 167] width 34 height 8
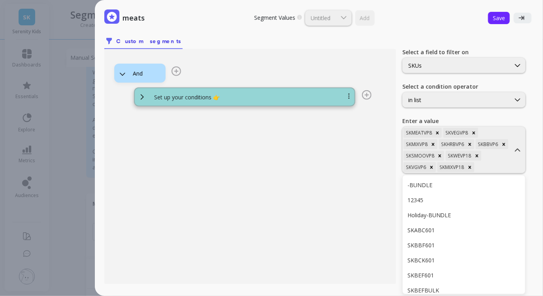
type input "SKVEGVP18"
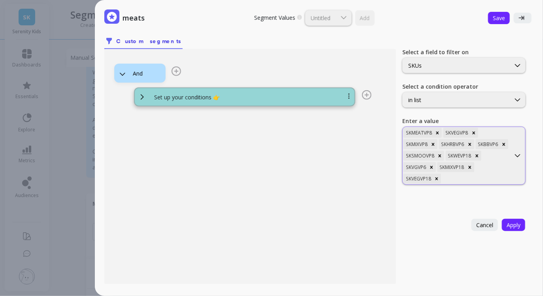
click at [471, 178] on div at bounding box center [476, 179] width 67 height 8
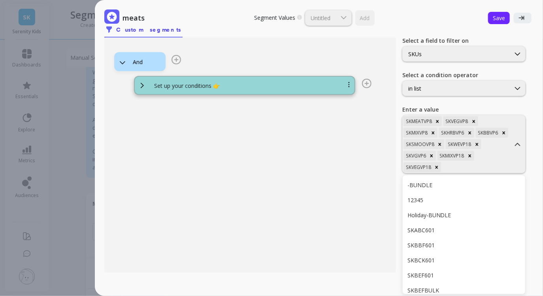
type input "SKMEATVP18"
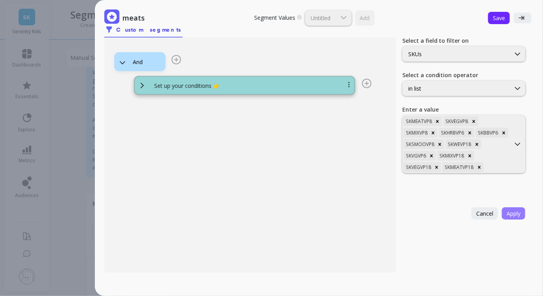
click at [511, 211] on span "Apply" at bounding box center [514, 214] width 14 height 8
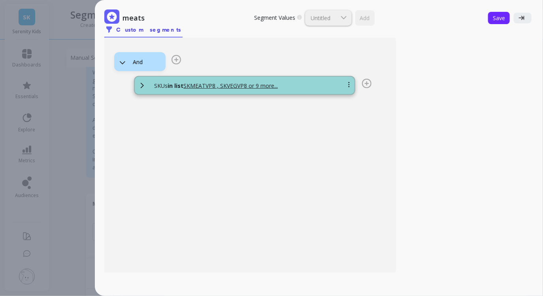
scroll to position [0, 0]
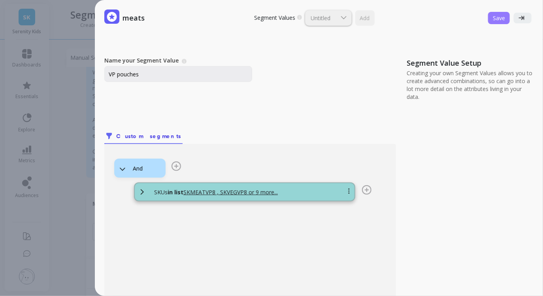
click at [496, 20] on span "Save" at bounding box center [499, 18] width 12 height 8
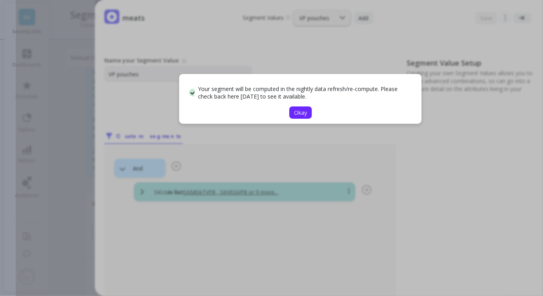
click at [301, 113] on span "Okay" at bounding box center [300, 113] width 13 height 8
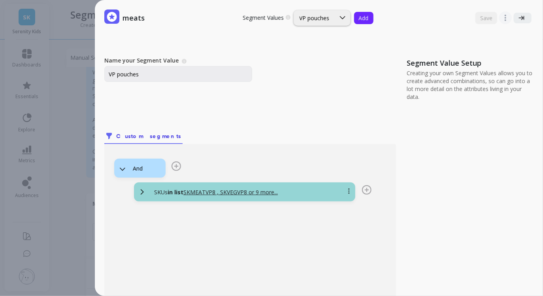
click at [363, 17] on span "Add" at bounding box center [364, 18] width 10 height 8
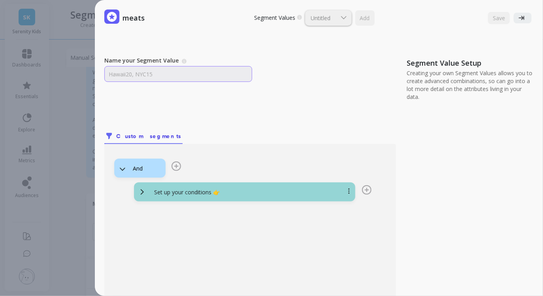
click at [202, 76] on input "Name your Segment Value" at bounding box center [178, 74] width 148 height 16
type input "Smoothies (single flavour)"
click at [282, 188] on div "Set up your conditions 👉" at bounding box center [254, 192] width 213 height 8
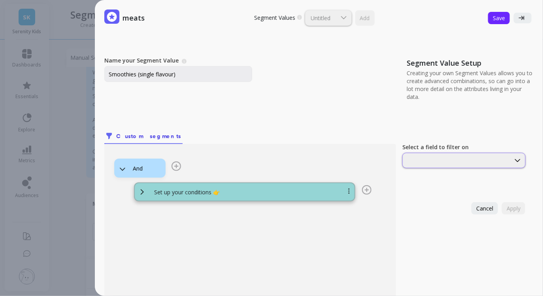
click at [432, 157] on div at bounding box center [457, 161] width 106 height 8
type input "sku"
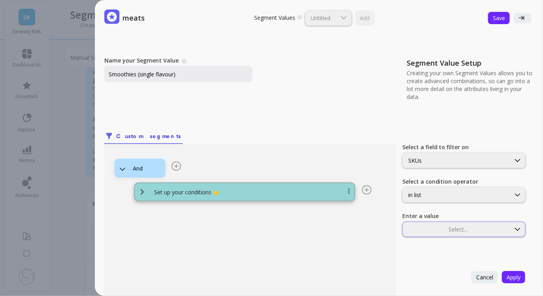
click at [444, 228] on div at bounding box center [457, 229] width 106 height 8
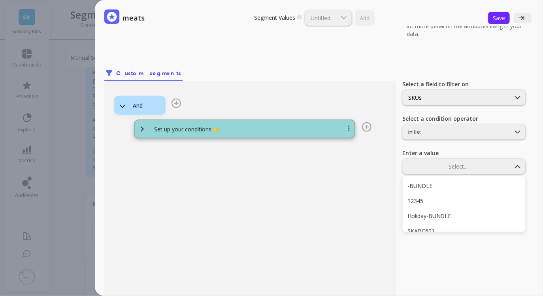
type input "SKSCG601"
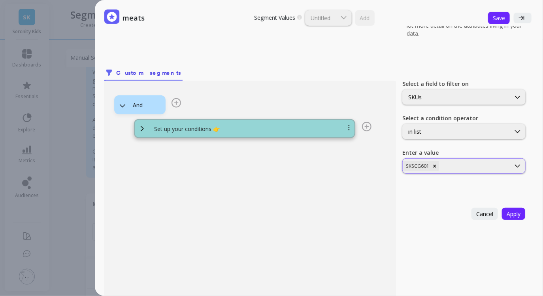
click at [460, 165] on div at bounding box center [475, 166] width 69 height 8
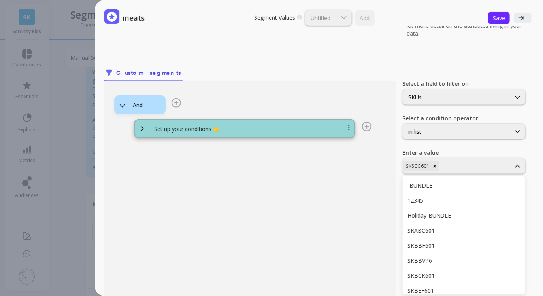
type input "SKSBB601"
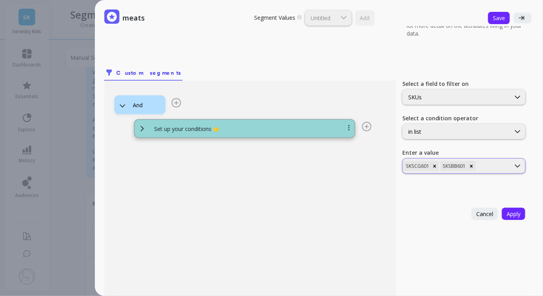
click at [486, 165] on div at bounding box center [494, 166] width 32 height 8
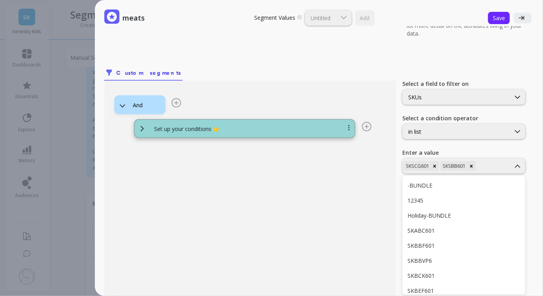
type input "SKSTS601"
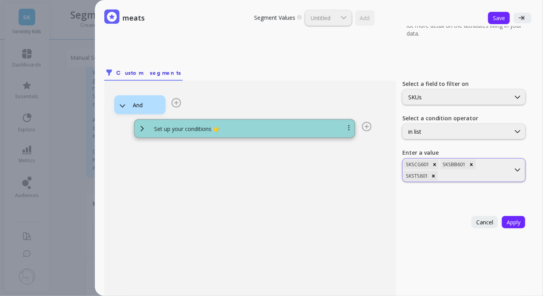
click at [485, 178] on div at bounding box center [475, 176] width 70 height 8
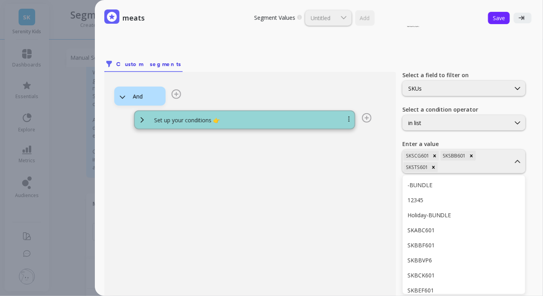
type input "SKSPS601"
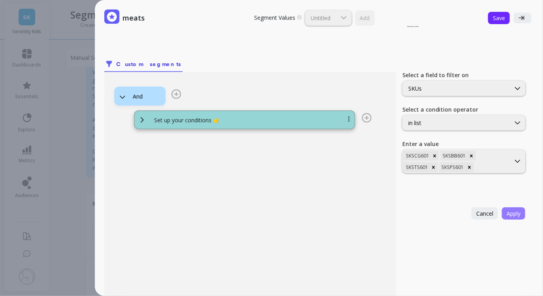
click at [515, 216] on span "Apply" at bounding box center [514, 214] width 14 height 8
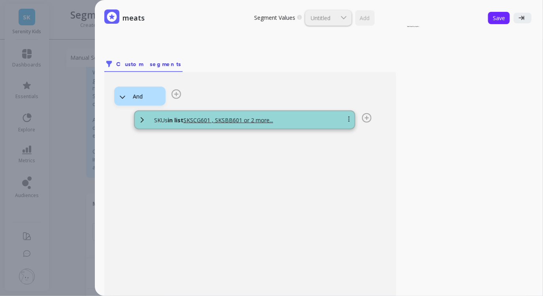
scroll to position [0, 0]
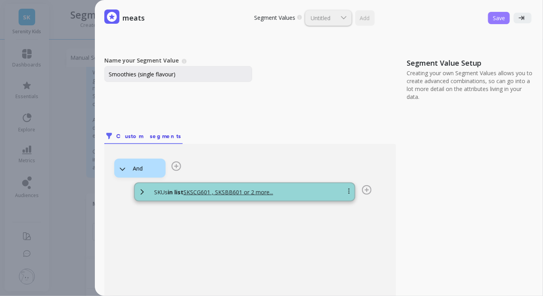
click at [496, 20] on span "Save" at bounding box center [499, 18] width 12 height 8
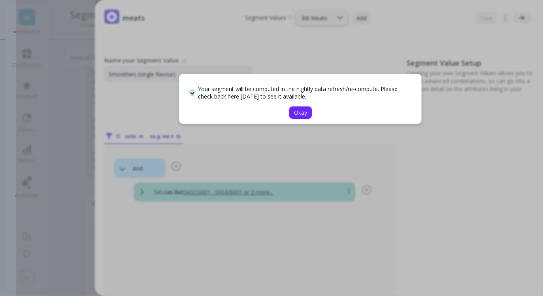
click at [306, 109] on span "Okay" at bounding box center [300, 113] width 13 height 8
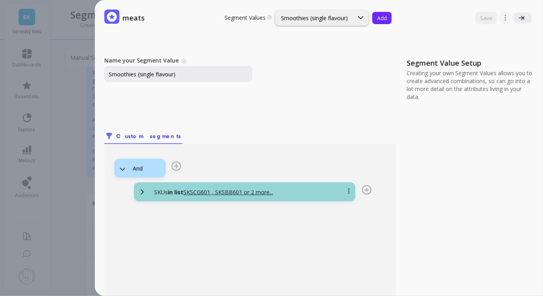
click at [385, 20] on span "Add" at bounding box center [382, 18] width 10 height 8
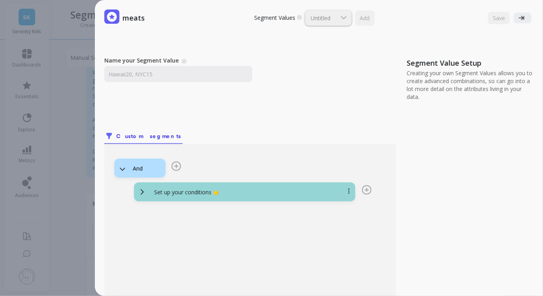
click at [199, 83] on div "Name your Segment Value A Segment Value describes the unique segment/filter you…" at bounding box center [252, 81] width 296 height 49
click at [199, 76] on input "Name your Segment Value" at bounding box center [178, 74] width 148 height 16
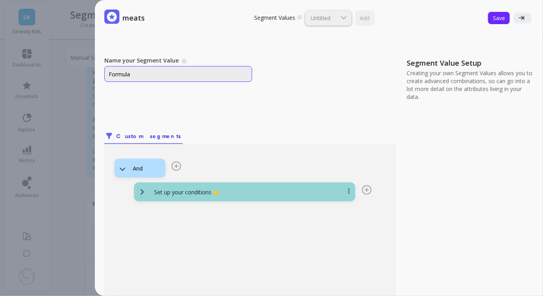
type input "Formula"
drag, startPoint x: 174, startPoint y: 192, endPoint x: 200, endPoint y: 170, distance: 34.8
click at [200, 170] on div "And Set up your conditions 👉" at bounding box center [250, 177] width 272 height 47
click at [200, 169] on div "And Set up your conditions 👉" at bounding box center [250, 177] width 272 height 47
click at [176, 74] on input "Formula" at bounding box center [178, 74] width 148 height 16
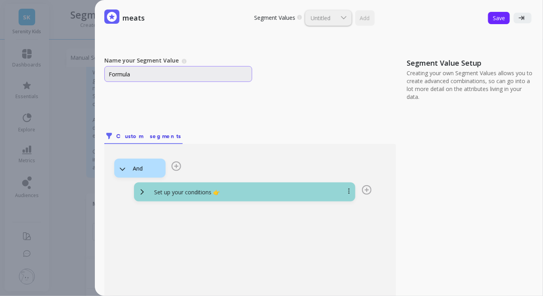
click at [176, 74] on input "Formula" at bounding box center [178, 74] width 148 height 16
click at [227, 74] on input "Name your Segment Value" at bounding box center [178, 74] width 148 height 16
type input "Formula"
click at [178, 195] on p "Set up your conditions 👉" at bounding box center [187, 192] width 66 height 8
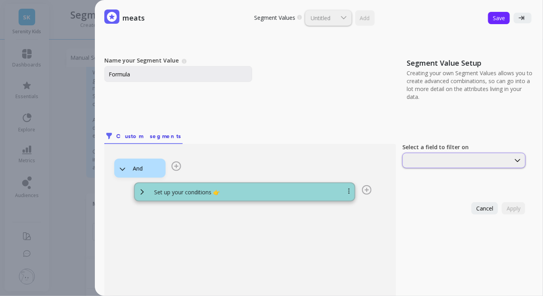
click at [448, 161] on div at bounding box center [457, 161] width 106 height 8
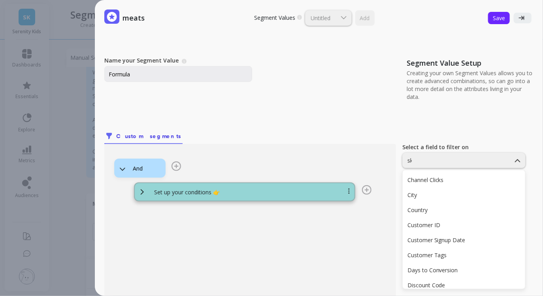
type input "sku"
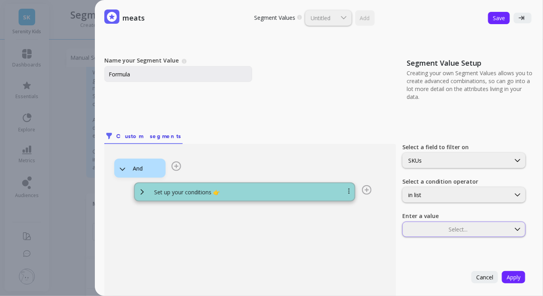
click at [448, 232] on div at bounding box center [457, 229] width 106 height 8
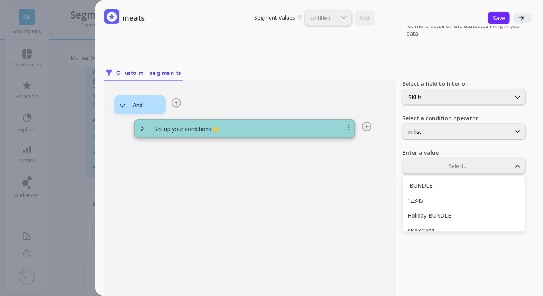
type input "SKFOR601"
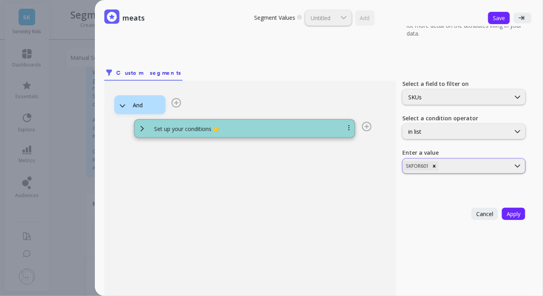
click at [481, 168] on div at bounding box center [475, 166] width 69 height 8
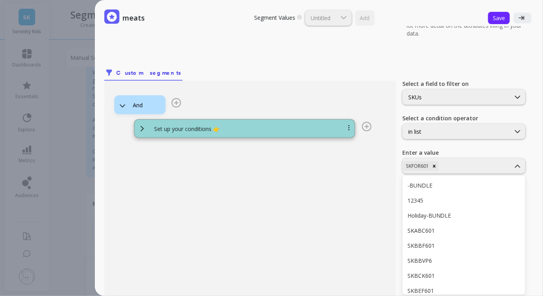
type input "SKFOR602"
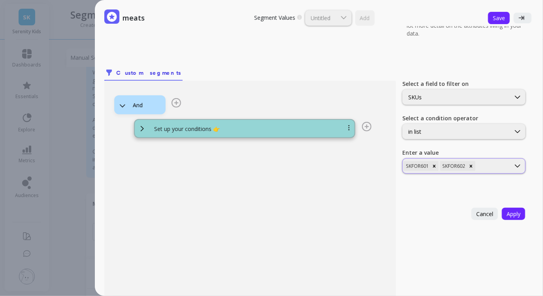
click at [487, 169] on div "SKFOR601 SKFOR602" at bounding box center [457, 165] width 108 height 11
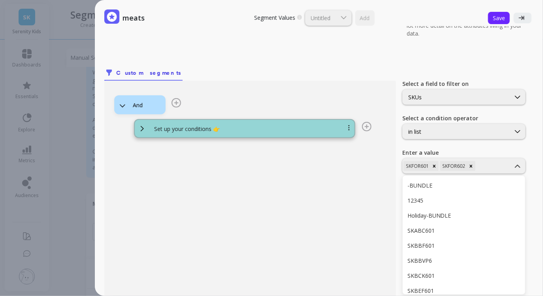
type input "SKFOR606"
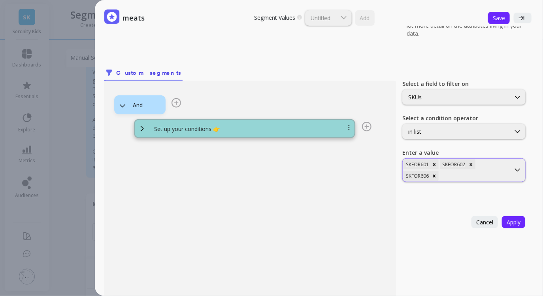
click at [462, 176] on div at bounding box center [475, 176] width 69 height 8
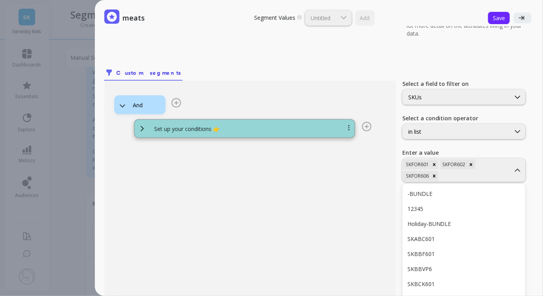
scroll to position [72, 0]
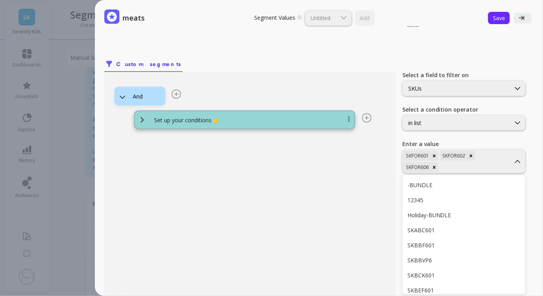
type input "SKFOR201"
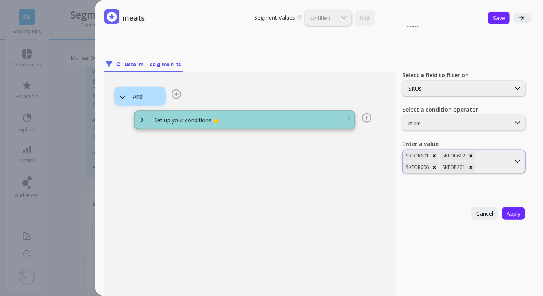
click at [496, 168] on div at bounding box center [493, 167] width 32 height 8
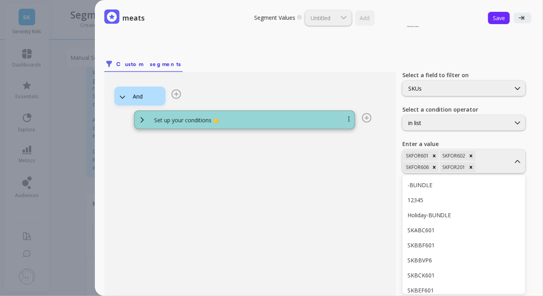
type input "SKFOR202"
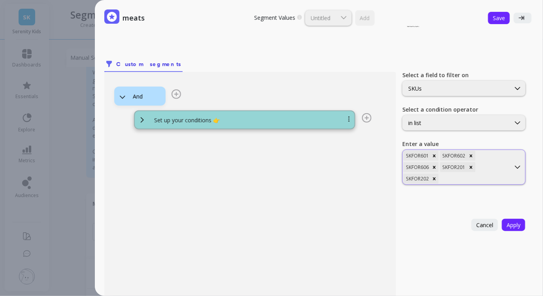
click at [497, 176] on div at bounding box center [475, 179] width 69 height 8
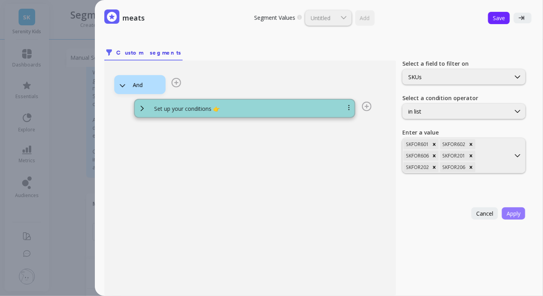
click at [518, 212] on span "Apply" at bounding box center [514, 214] width 14 height 8
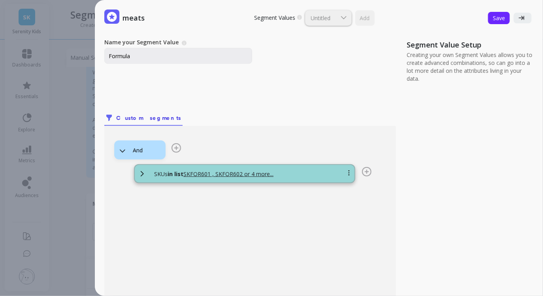
scroll to position [0, 0]
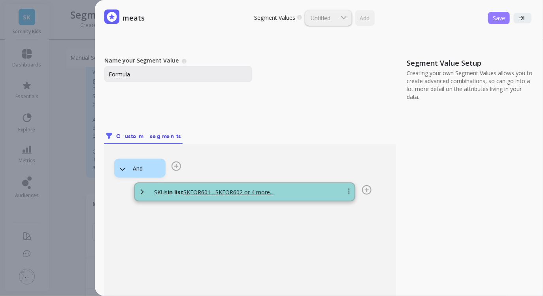
click at [497, 19] on span "Save" at bounding box center [499, 18] width 12 height 8
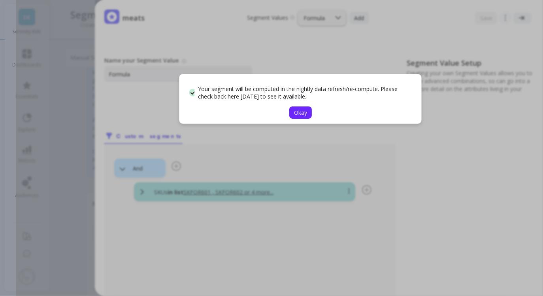
click at [303, 109] on span "Okay" at bounding box center [300, 113] width 13 height 8
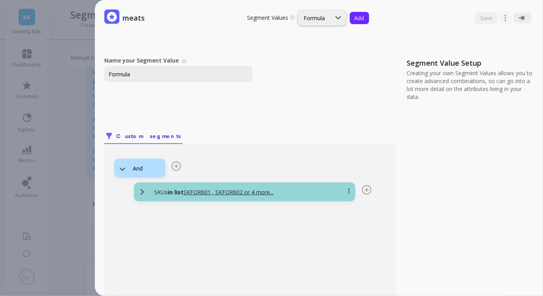
click at [358, 21] on span "Add" at bounding box center [360, 18] width 10 height 8
click at [214, 76] on input "Name your Segment Value" at bounding box center [178, 74] width 148 height 16
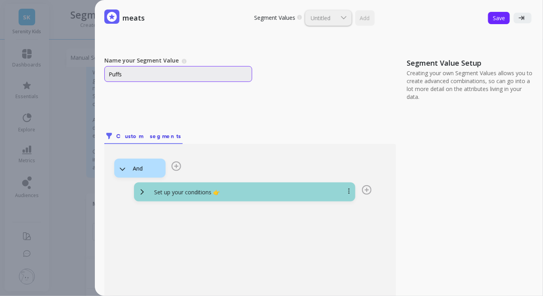
type input "Puffs"
click at [288, 210] on div "And Set up your conditions 👉" at bounding box center [250, 261] width 292 height 235
click at [276, 190] on div "Set up your conditions 👉" at bounding box center [254, 192] width 213 height 8
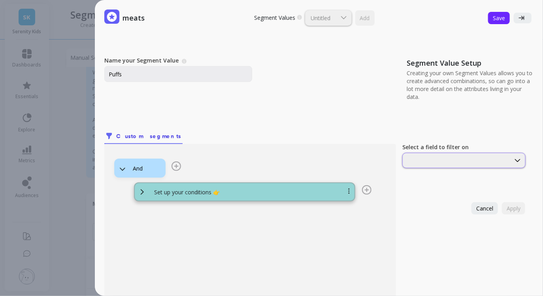
click at [429, 155] on div at bounding box center [464, 160] width 123 height 15
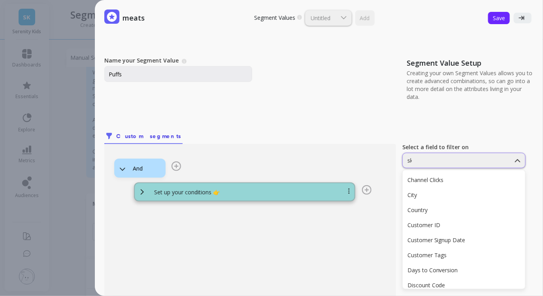
type input "sku"
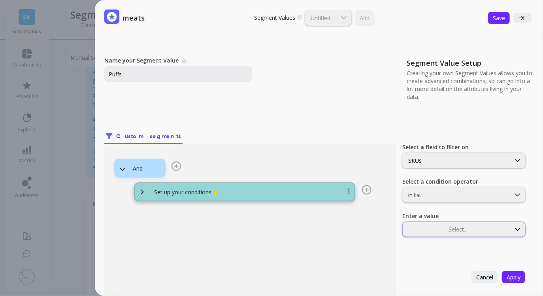
click at [420, 223] on div "Select..." at bounding box center [464, 228] width 123 height 15
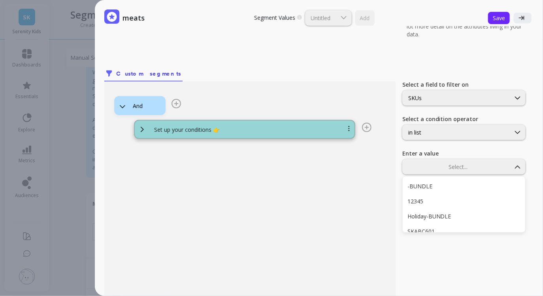
scroll to position [63, 0]
type input "SKPPS601"
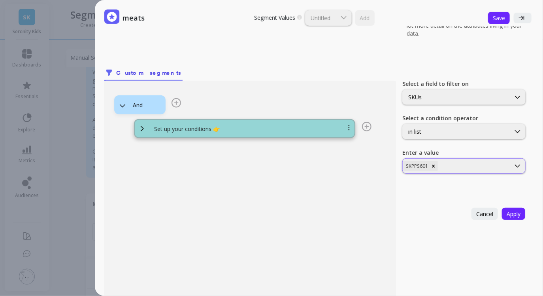
click at [477, 167] on div at bounding box center [475, 166] width 70 height 8
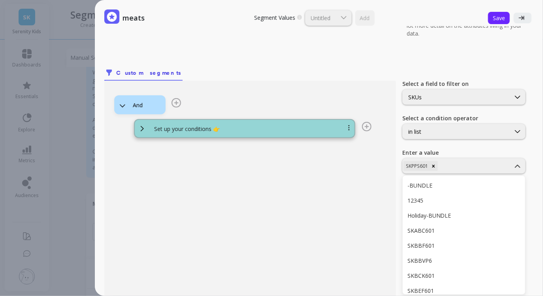
type input "SKPCB601"
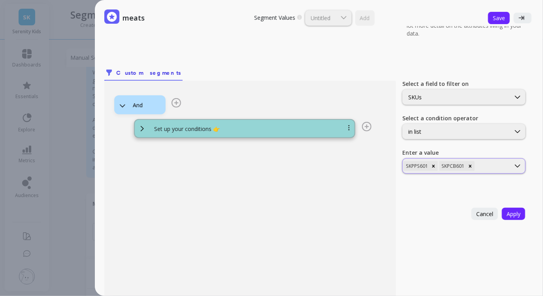
click at [484, 165] on div at bounding box center [493, 166] width 33 height 8
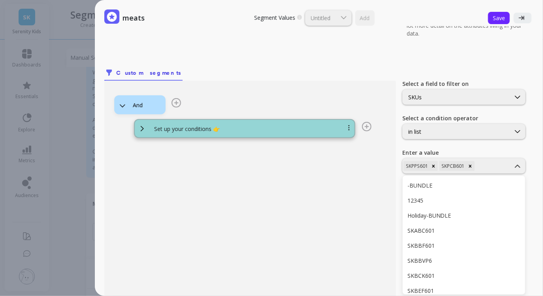
type input "SKPBBB601"
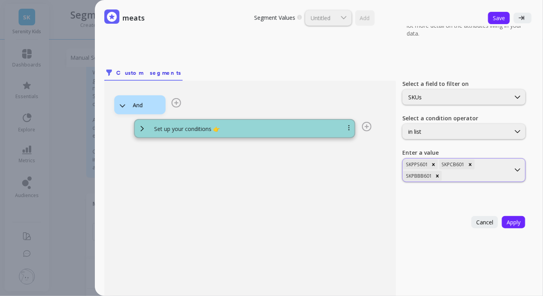
click at [484, 176] on div at bounding box center [477, 176] width 66 height 8
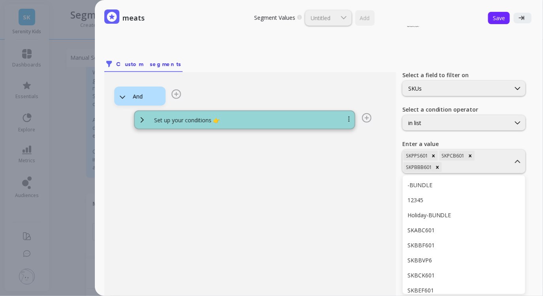
type input "SKPCV601"
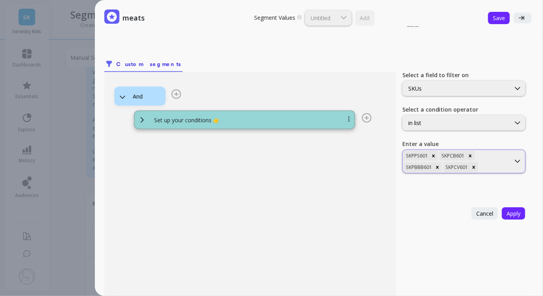
click at [489, 159] on div "SKPPS601 SKPCB601 SKPBBB601 SKPCV601" at bounding box center [457, 161] width 108 height 23
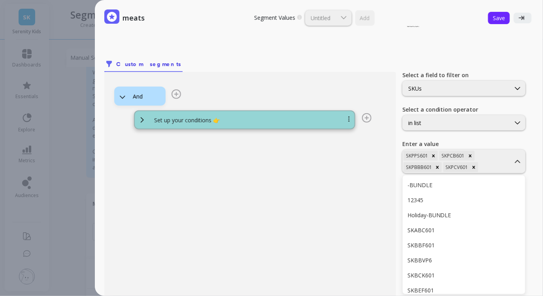
type input "SKPTH601"
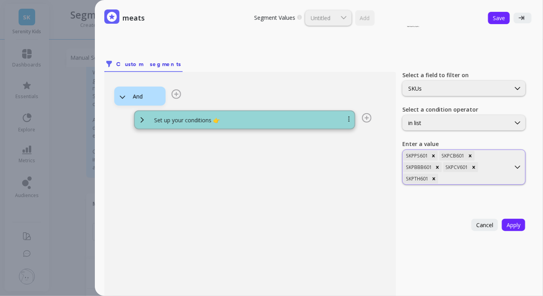
click at [484, 174] on div "SKPPS601 SKPCB601 SKPBBB601 SKPCV601 SKPTH601" at bounding box center [457, 167] width 108 height 34
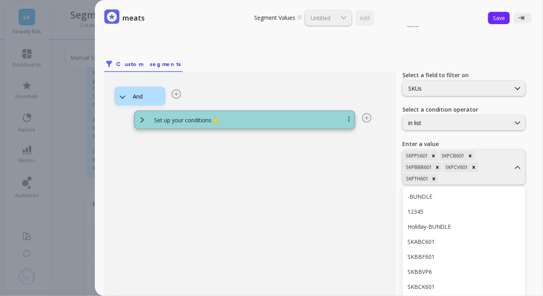
scroll to position [83, 0]
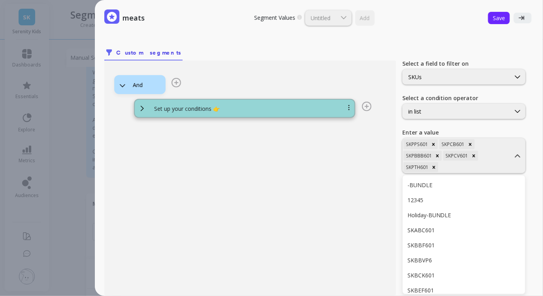
type input "SKPBS601"
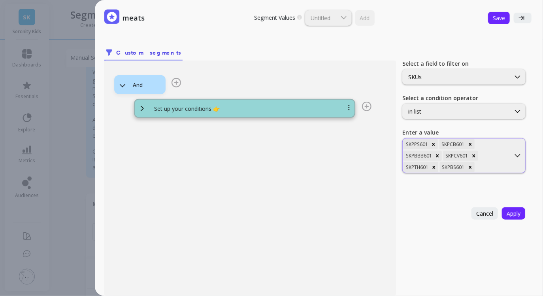
click at [488, 165] on div at bounding box center [493, 167] width 33 height 8
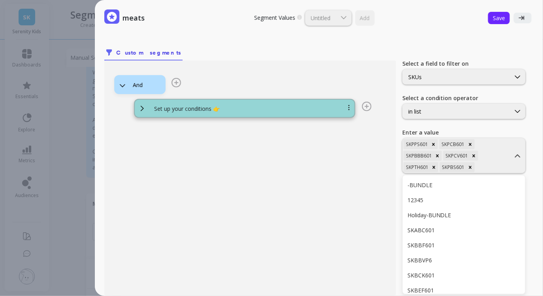
type input "SKPFVP6"
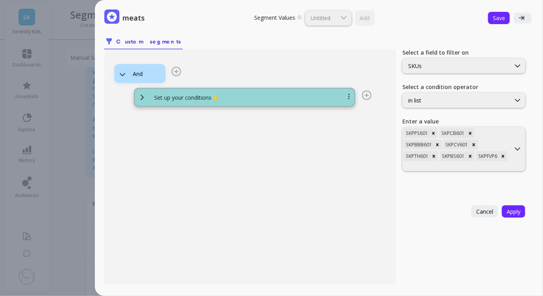
scroll to position [105, 0]
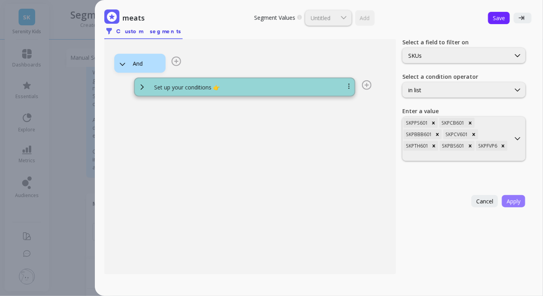
click at [516, 199] on span "Apply" at bounding box center [514, 201] width 14 height 8
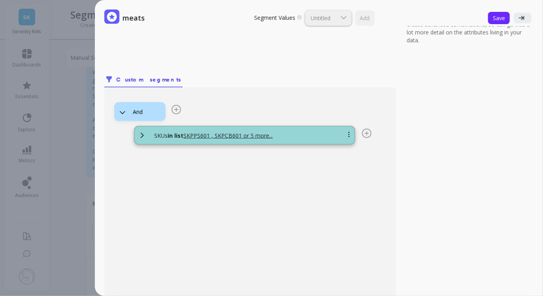
scroll to position [0, 0]
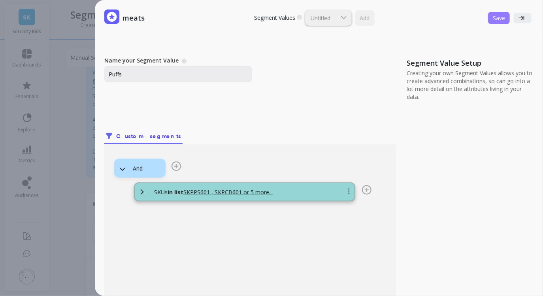
click at [502, 19] on span "Save" at bounding box center [499, 18] width 12 height 8
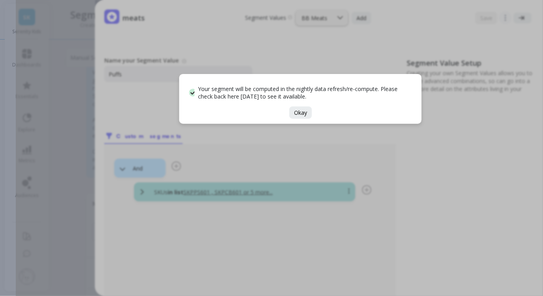
click at [304, 119] on div "Your segment will be computed in the nightly data refresh/re-compute. Please ch…" at bounding box center [301, 99] width 243 height 50
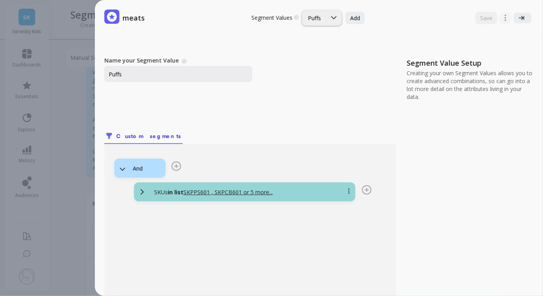
click at [116, 19] on icon at bounding box center [112, 17] width 10 height 10
click at [132, 19] on p "meats" at bounding box center [134, 17] width 22 height 13
click at [508, 17] on icon "button" at bounding box center [506, 18] width 8 height 8
click at [535, 34] on div "meats Segment Values Choose a segment value you would like to edit Puffs Add Sa…" at bounding box center [319, 148] width 448 height 296
click at [528, 17] on button at bounding box center [523, 18] width 18 height 11
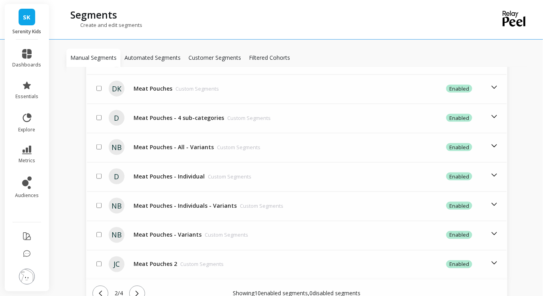
scroll to position [372, 0]
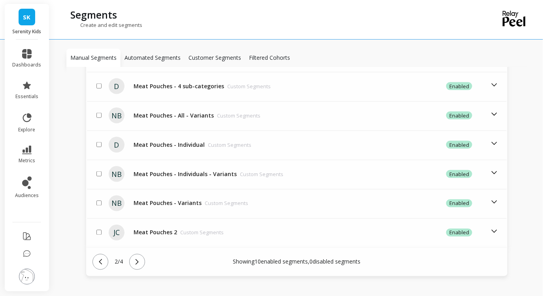
click at [142, 257] on icon at bounding box center [137, 261] width 9 height 9
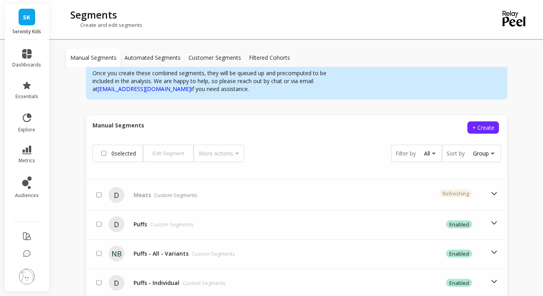
scroll to position [149, 0]
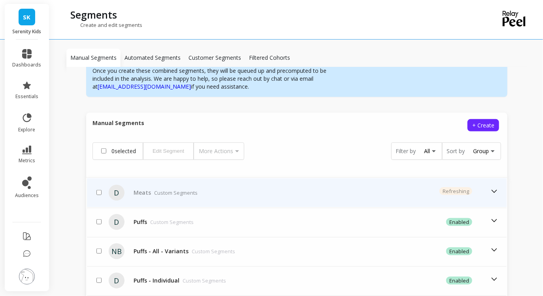
click at [491, 187] on icon at bounding box center [494, 191] width 9 height 9
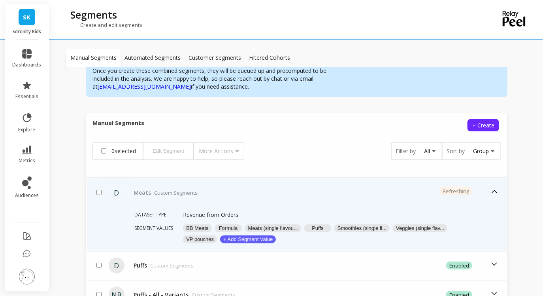
click at [120, 186] on div "D" at bounding box center [117, 193] width 16 height 16
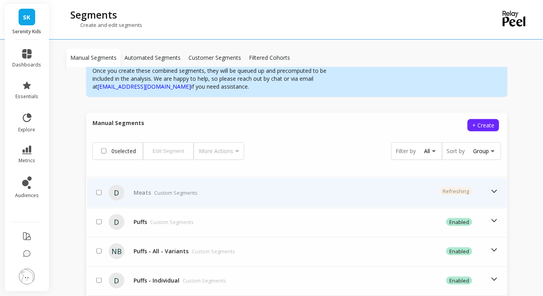
click at [148, 189] on td "Meats Custom Segments" at bounding box center [225, 192] width 188 height 28
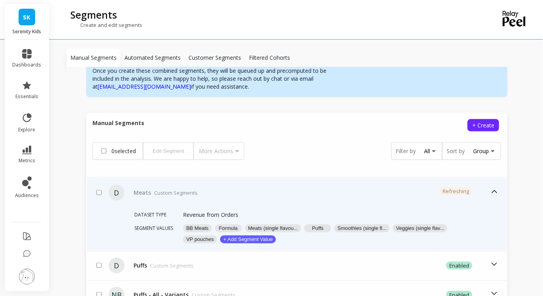
click at [95, 188] on div at bounding box center [99, 192] width 8 height 9
click at [97, 190] on input "checkbox" at bounding box center [98, 192] width 5 height 5
checkbox input "true"
drag, startPoint x: 176, startPoint y: 144, endPoint x: 234, endPoint y: 170, distance: 63.7
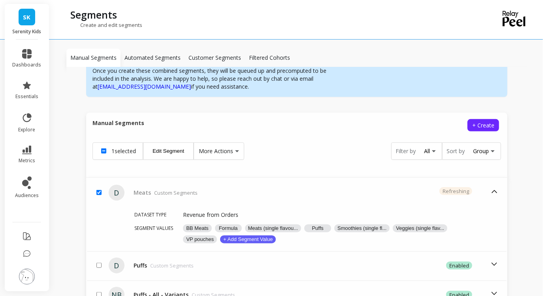
click at [234, 147] on icon at bounding box center [236, 151] width 6 height 8
click at [176, 142] on button "Edit Segment" at bounding box center [168, 150] width 51 height 17
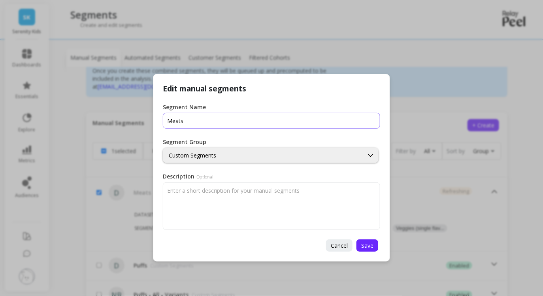
click at [200, 119] on input "Segment Name" at bounding box center [272, 121] width 218 height 16
type input "Product Categories"
click at [325, 202] on textarea "Description Optional" at bounding box center [272, 205] width 218 height 47
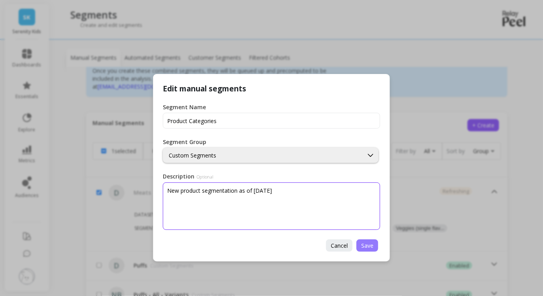
type textarea "New product segmentation as of [DATE]"
click at [366, 247] on span "Save" at bounding box center [367, 246] width 12 height 8
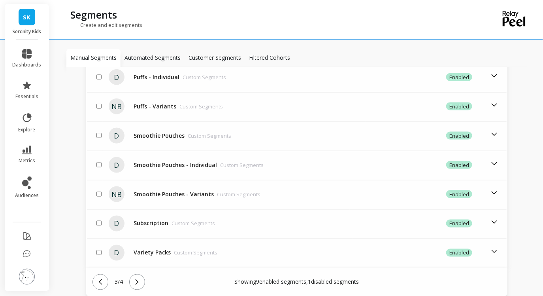
scroll to position [354, 0]
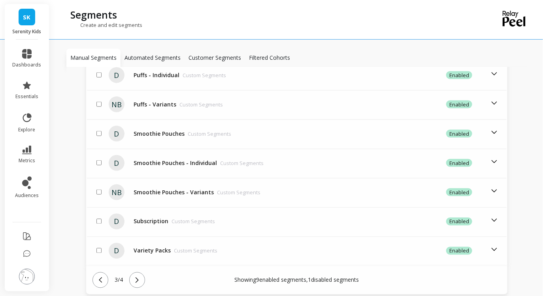
click at [104, 276] on icon at bounding box center [100, 280] width 9 height 9
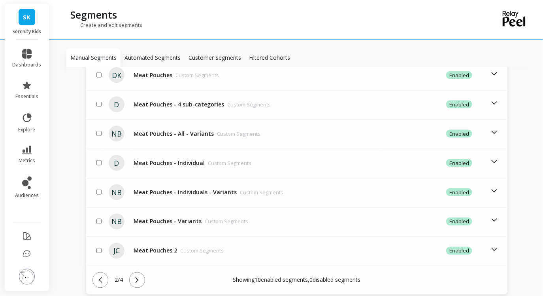
click at [100, 276] on icon at bounding box center [100, 280] width 9 height 9
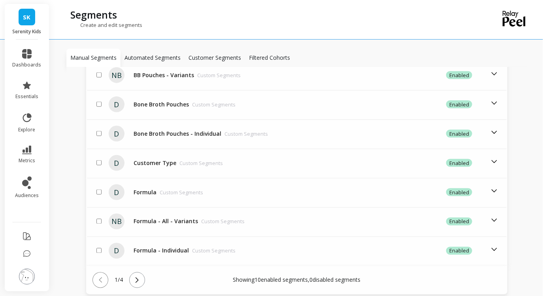
click at [138, 276] on icon at bounding box center [137, 280] width 9 height 9
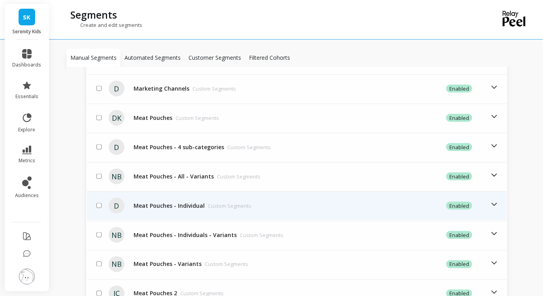
scroll to position [372, 0]
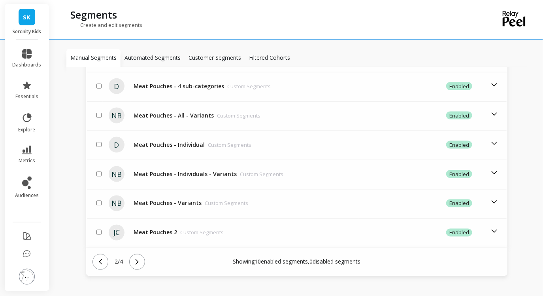
click at [138, 257] on icon at bounding box center [137, 261] width 9 height 9
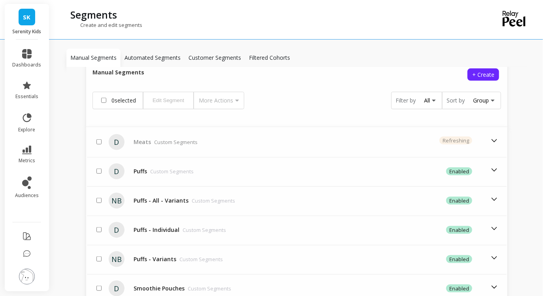
scroll to position [193, 0]
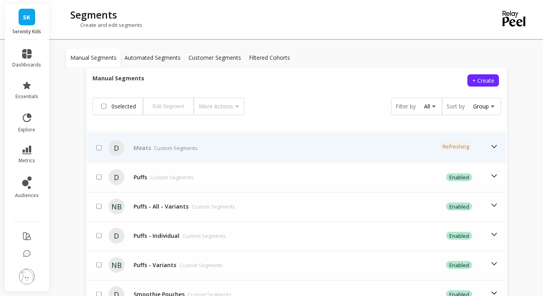
click at [125, 140] on div "D" at bounding box center [117, 148] width 24 height 16
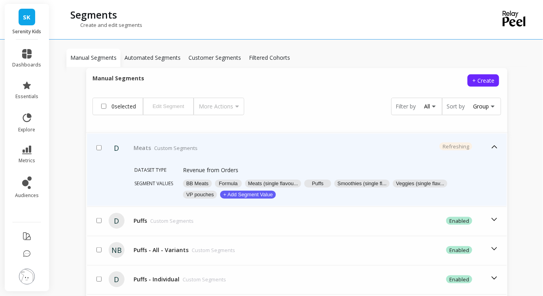
click at [119, 140] on div "D" at bounding box center [117, 148] width 16 height 16
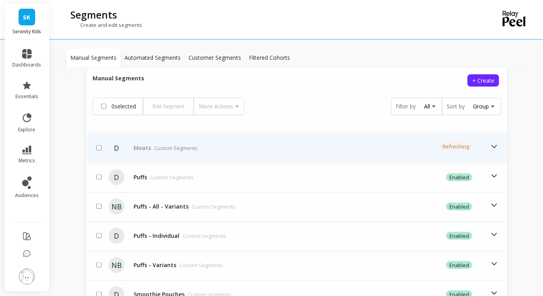
click at [117, 140] on div "D" at bounding box center [117, 148] width 16 height 16
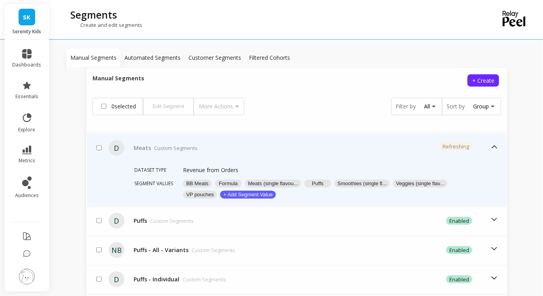
click at [138, 144] on div "Meats Custom Segments" at bounding box center [166, 148] width 64 height 8
